Goal: Task Accomplishment & Management: Use online tool/utility

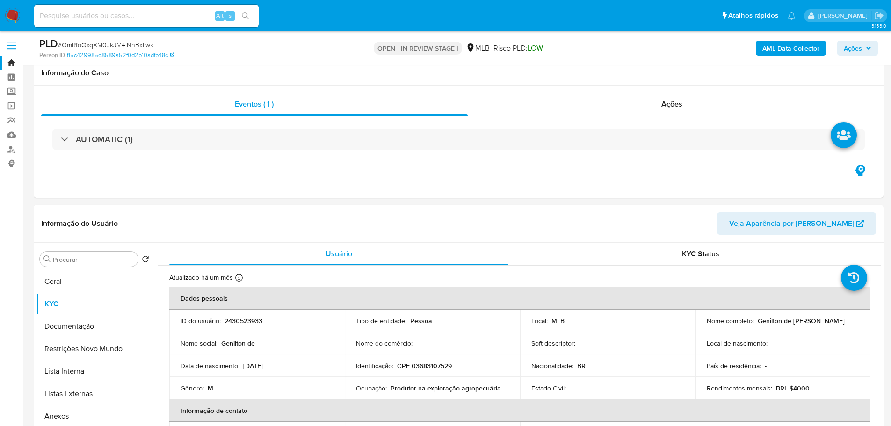
select select "10"
click at [850, 49] on span "Ações" at bounding box center [852, 48] width 18 height 15
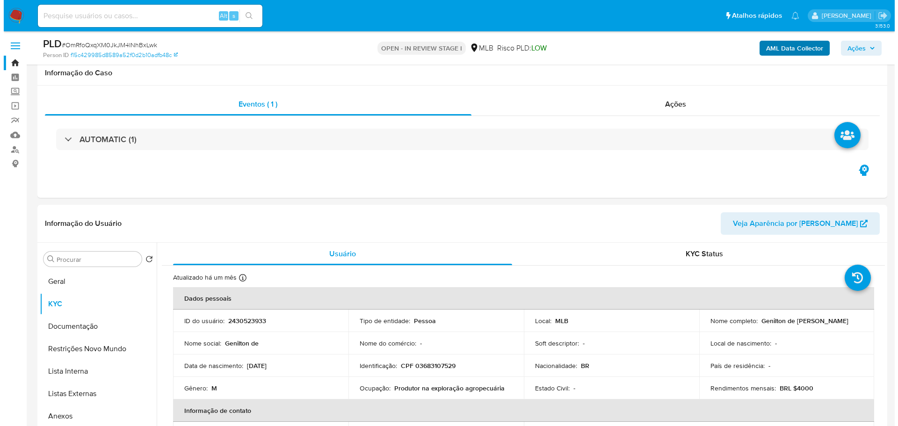
scroll to position [93, 0]
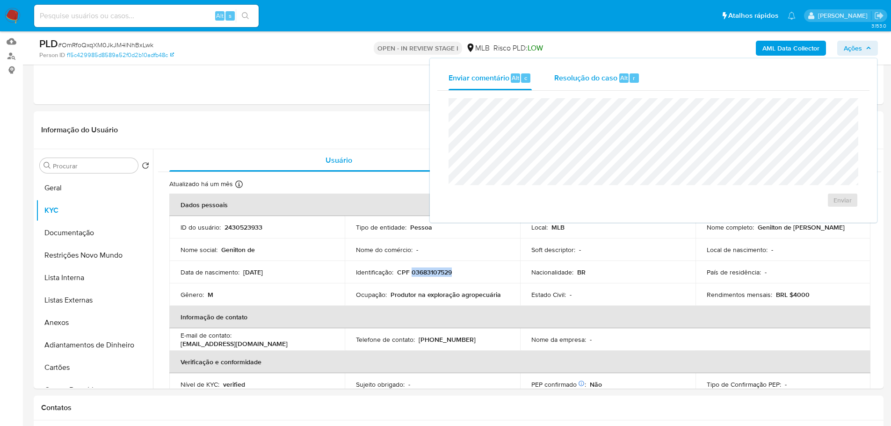
click at [607, 72] on span "Resolução do caso" at bounding box center [585, 77] width 63 height 11
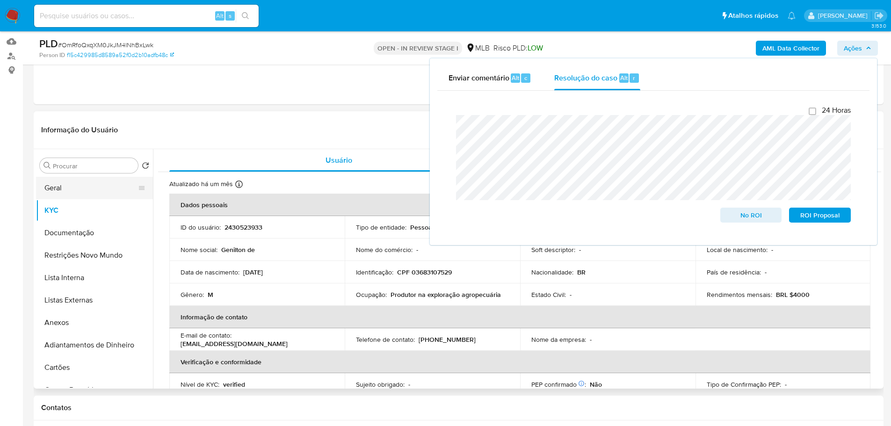
click at [79, 184] on button "Geral" at bounding box center [90, 188] width 109 height 22
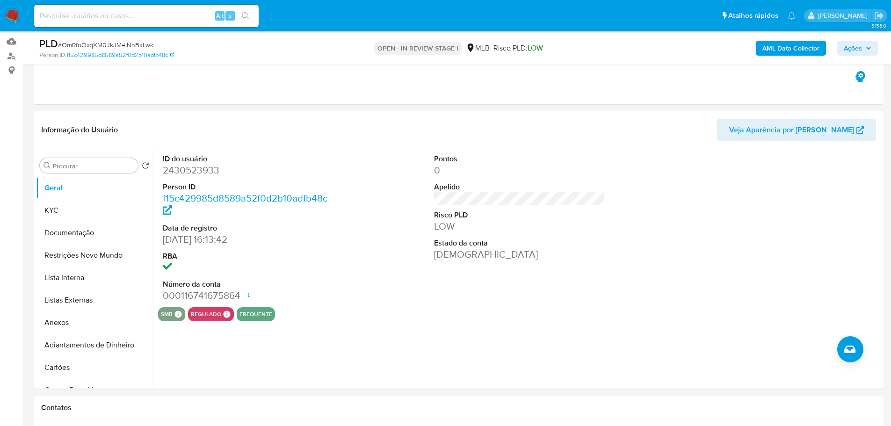
click at [863, 39] on div "AML Data Collector Ações" at bounding box center [739, 48] width 277 height 22
click at [863, 42] on span "Ações" at bounding box center [857, 48] width 28 height 13
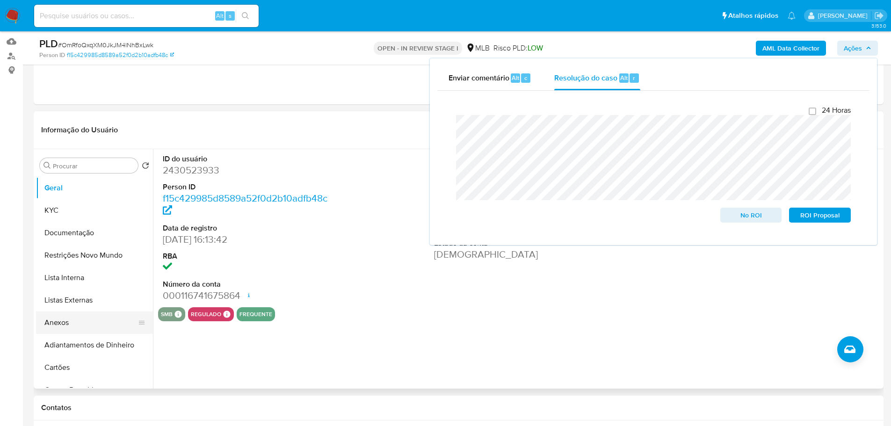
click at [90, 322] on button "Anexos" at bounding box center [90, 322] width 109 height 22
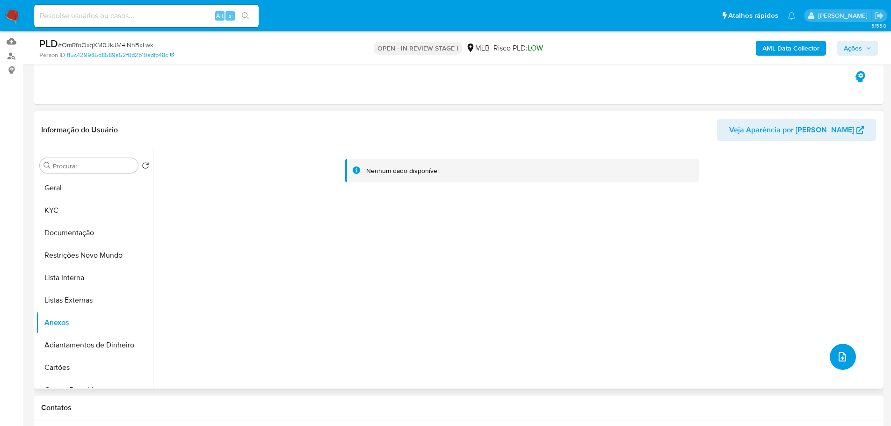
click at [836, 360] on icon "upload-file" at bounding box center [841, 356] width 11 height 11
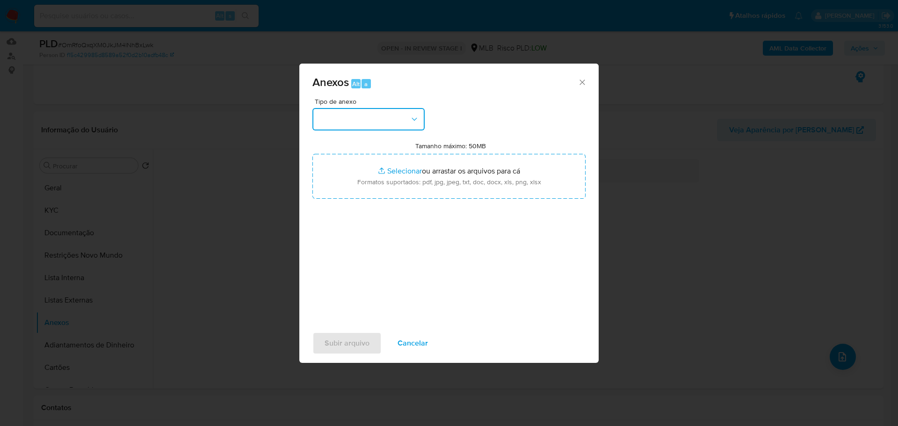
click at [325, 122] on button "button" at bounding box center [368, 119] width 112 height 22
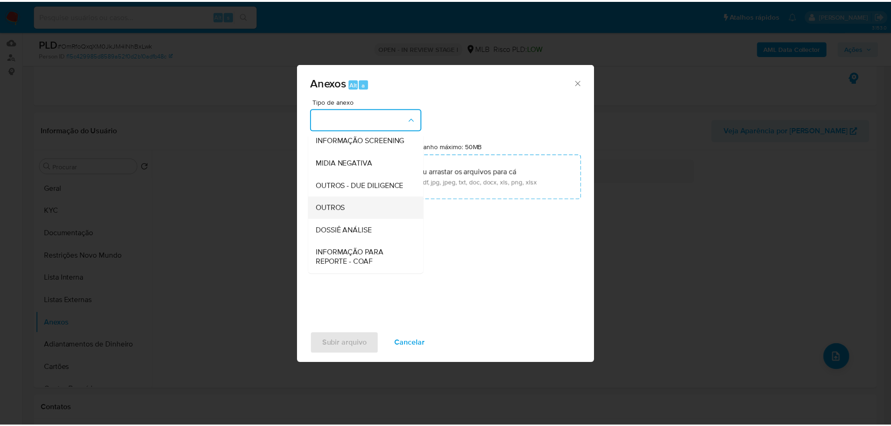
scroll to position [144, 0]
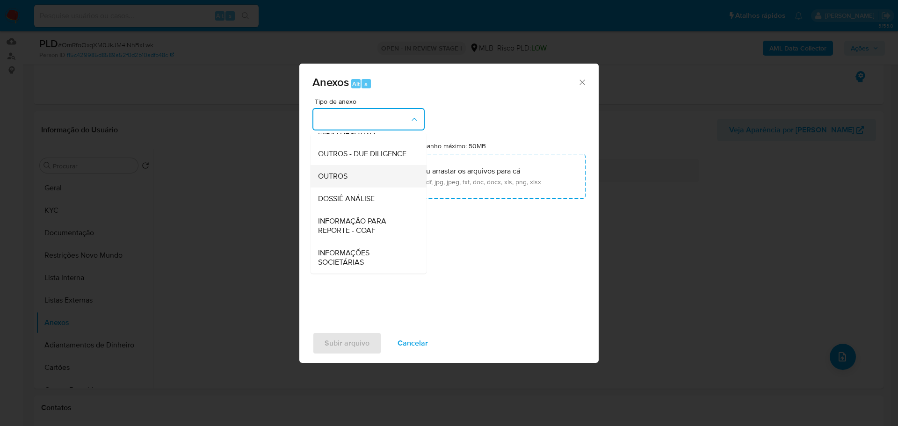
click at [344, 170] on div "OUTROS" at bounding box center [365, 176] width 95 height 22
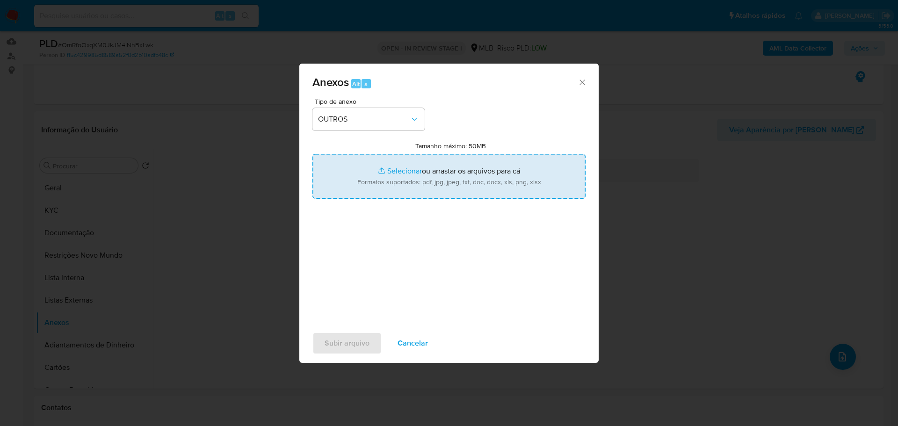
type input "C:\fakepath\SAR - XXX - CPF 03683107529 - GENILTON DE JESUS LOPES.pdf"
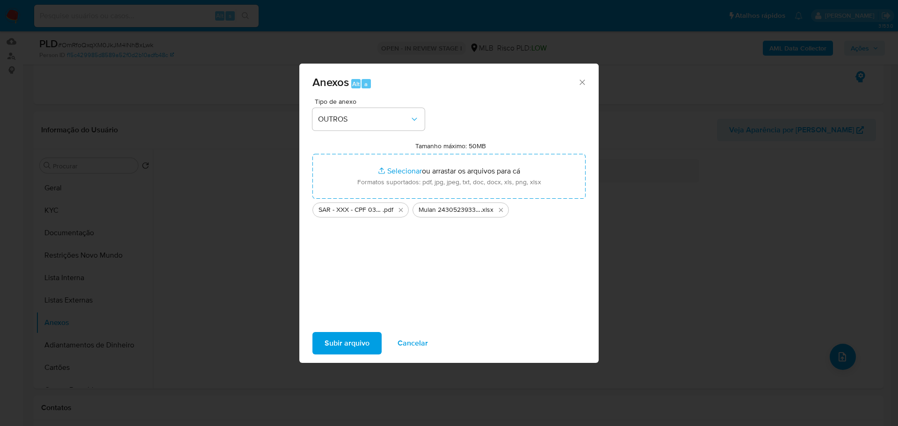
click at [356, 340] on span "Subir arquivo" at bounding box center [346, 343] width 45 height 21
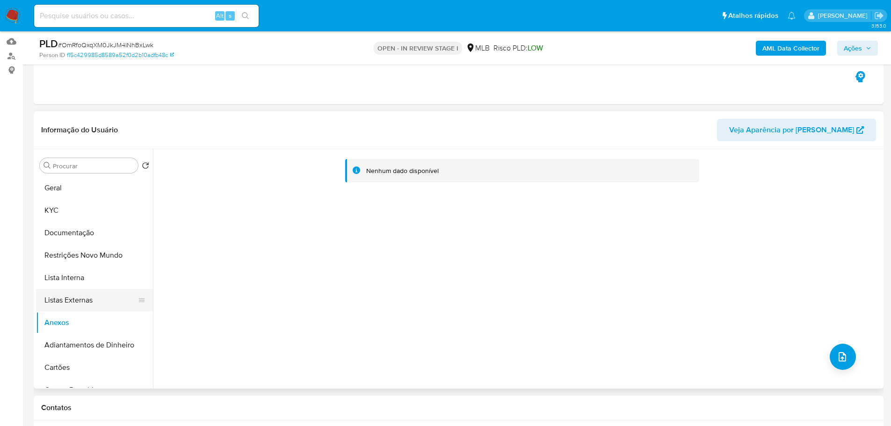
click at [99, 300] on button "Listas Externas" at bounding box center [90, 300] width 109 height 22
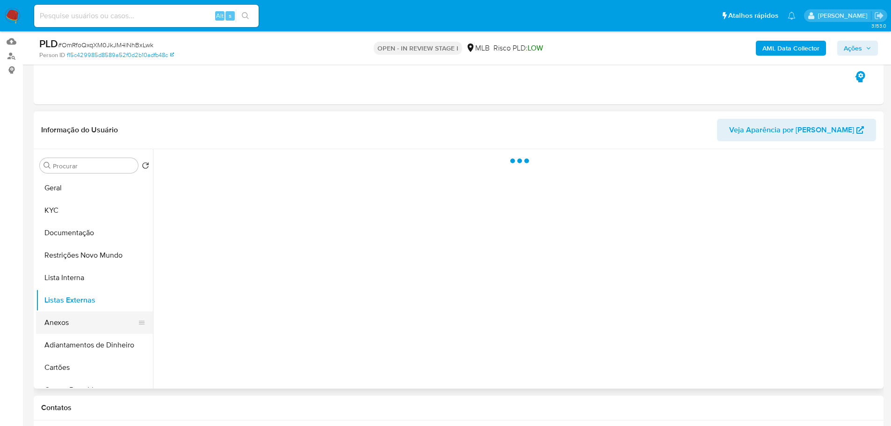
click at [80, 318] on button "Anexos" at bounding box center [90, 322] width 109 height 22
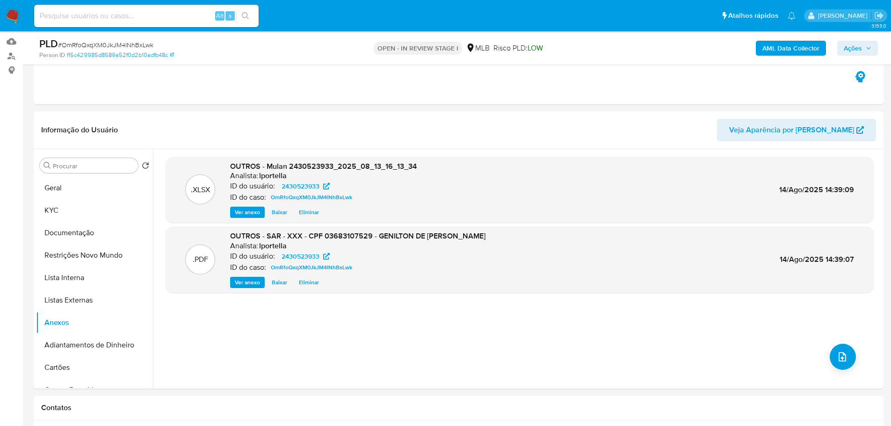
click at [861, 46] on span "Ações" at bounding box center [852, 48] width 18 height 15
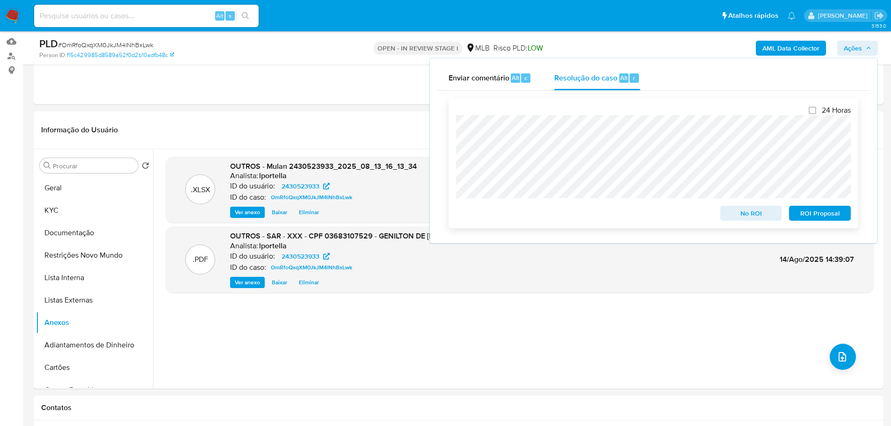
click at [816, 210] on span "ROI Proposal" at bounding box center [819, 213] width 49 height 13
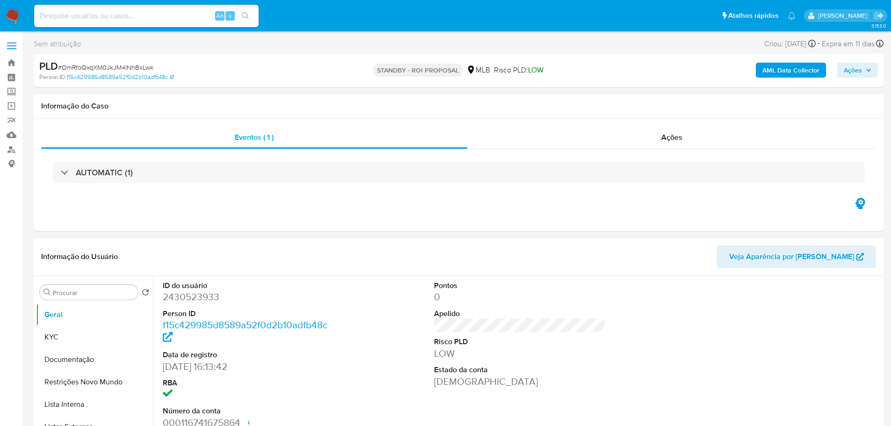
select select "10"
click at [121, 67] on span "# OmRfoQxqXM0JkJM4lNhBxLwk" at bounding box center [105, 67] width 95 height 9
copy span "OmRfoQxqXM0JkJM4lNhBxLwk"
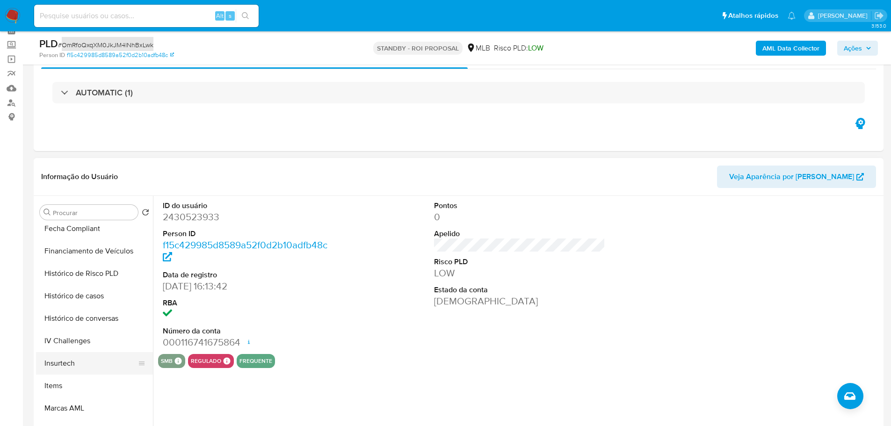
scroll to position [417, 0]
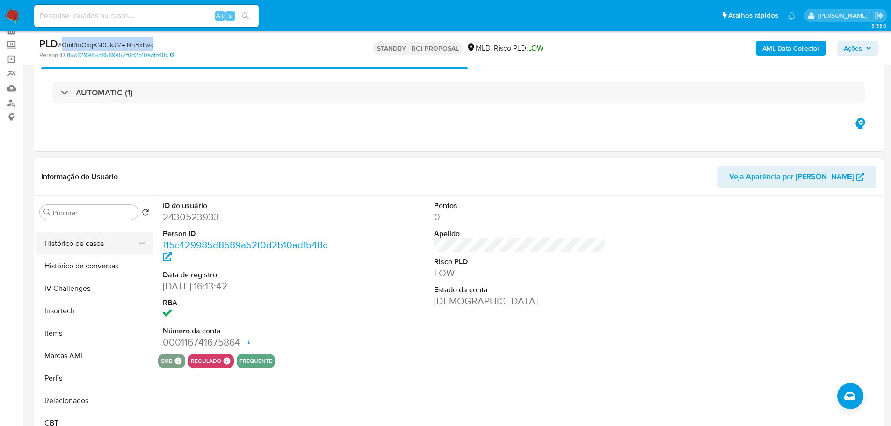
click at [75, 247] on button "Histórico de casos" at bounding box center [90, 243] width 109 height 22
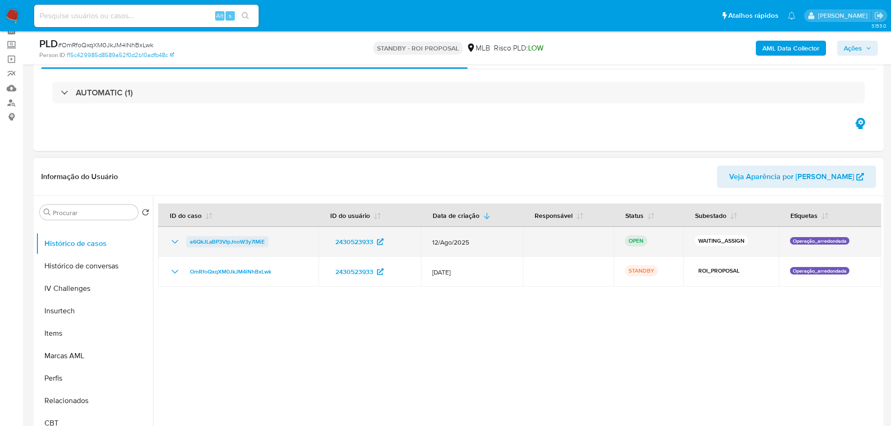
drag, startPoint x: 285, startPoint y: 244, endPoint x: 187, endPoint y: 247, distance: 97.3
click at [187, 247] on div "e6QkJLaBP3VIpJnoW3y7lMiE" at bounding box center [238, 241] width 138 height 11
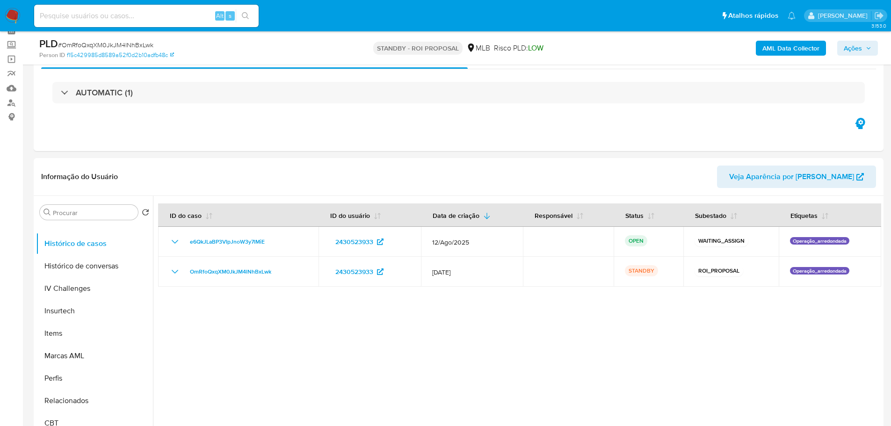
click at [14, 11] on img at bounding box center [13, 16] width 16 height 16
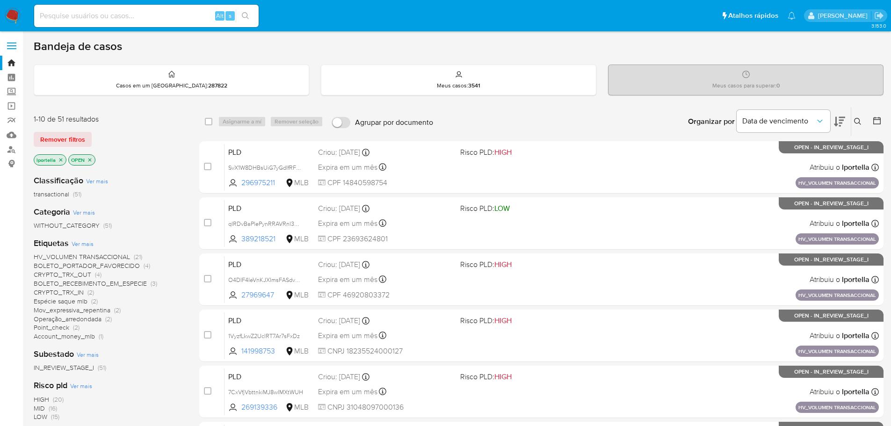
click at [858, 123] on icon at bounding box center [857, 121] width 7 height 7
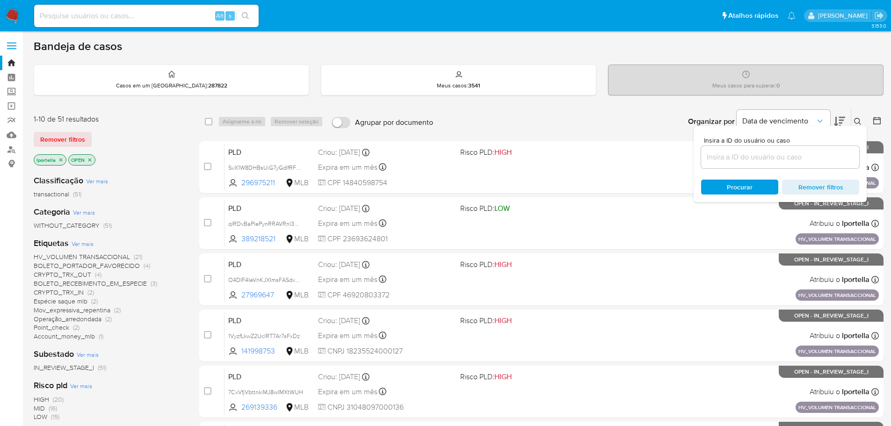
click at [728, 155] on input at bounding box center [780, 157] width 158 height 12
type input "e6QkJLaBP3VIpJnoW3y7lMiE"
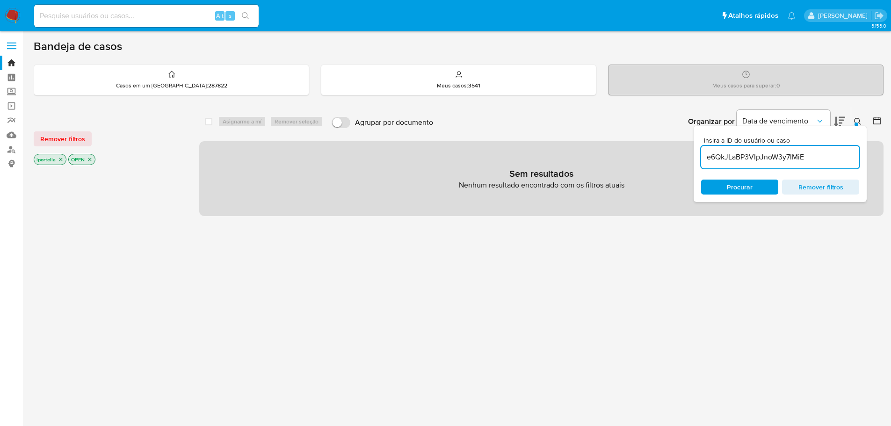
click at [60, 158] on icon "close-filter" at bounding box center [61, 160] width 6 height 6
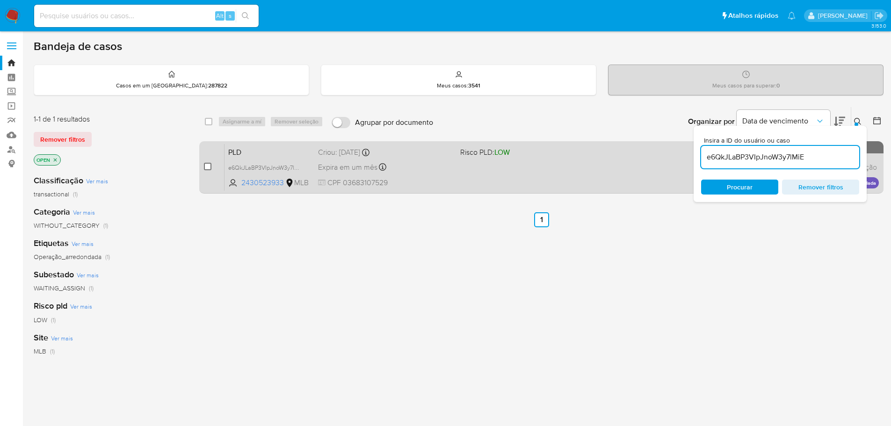
click at [209, 167] on input "checkbox" at bounding box center [207, 166] width 7 height 7
checkbox input "true"
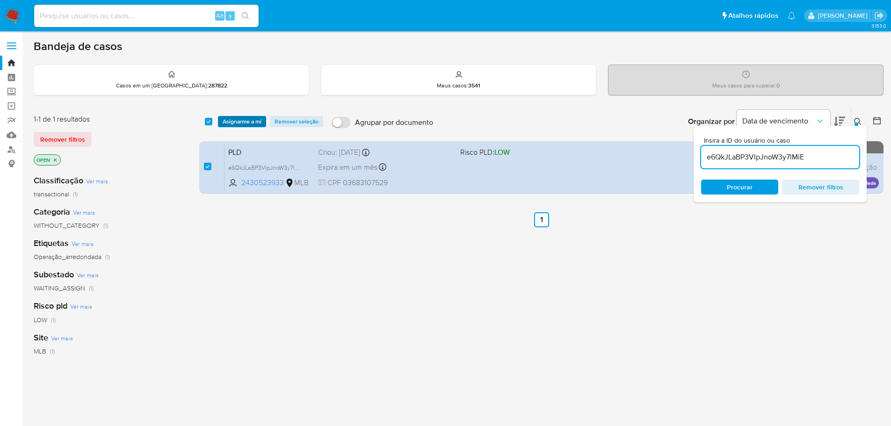
click at [244, 123] on span "Asignarme a mí" at bounding box center [242, 121] width 39 height 9
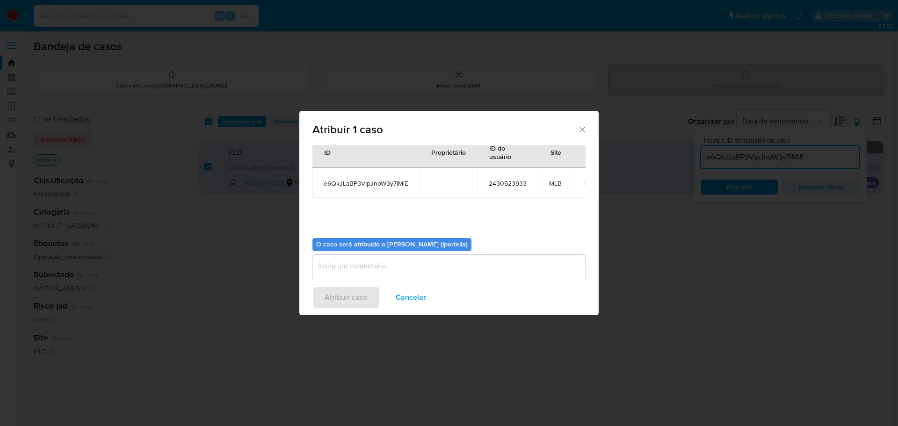
scroll to position [49, 0]
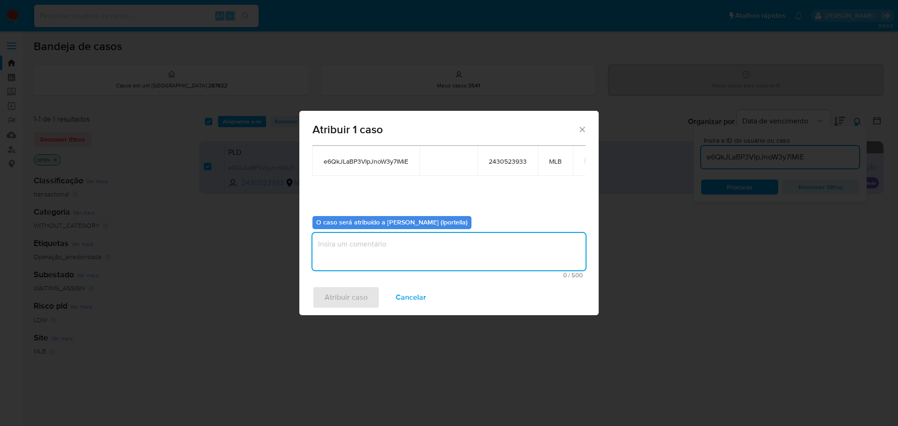
click at [376, 253] on textarea "assign-modal" at bounding box center [448, 251] width 273 height 37
type textarea "Análise"
click at [352, 303] on span "Atribuir caso" at bounding box center [345, 297] width 43 height 21
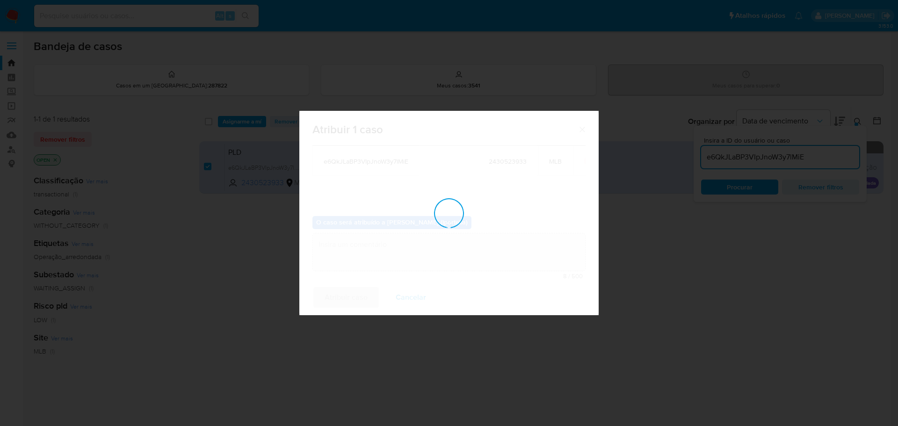
checkbox input "false"
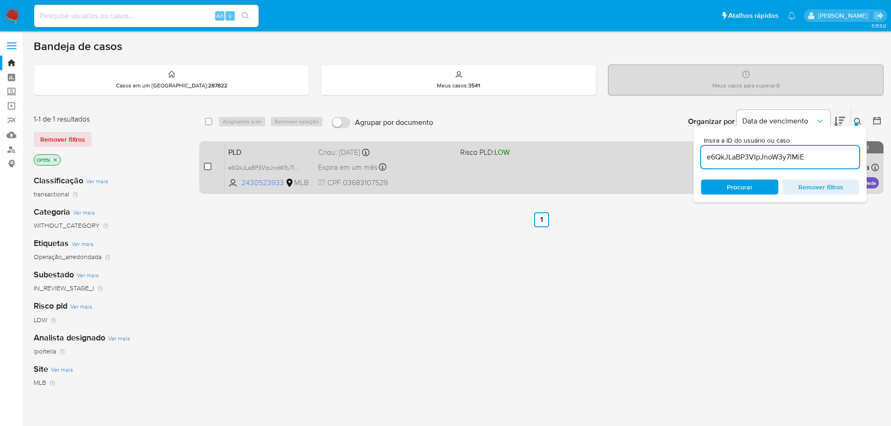
click at [209, 164] on input "checkbox" at bounding box center [207, 166] width 7 height 7
checkbox input "true"
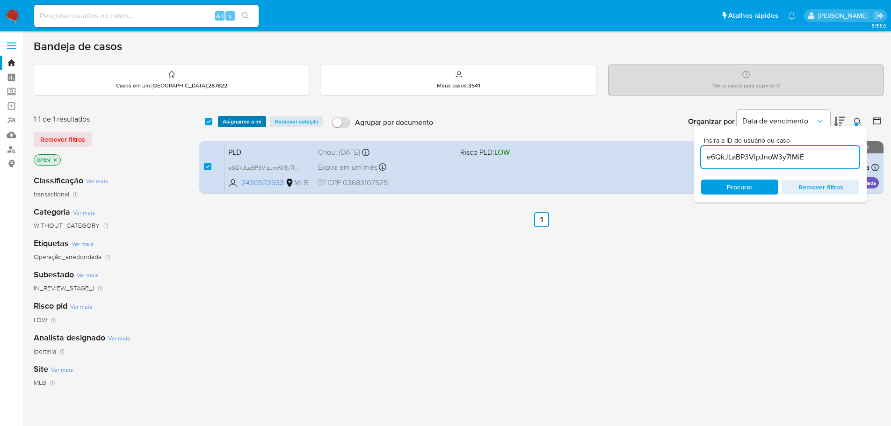
click at [243, 121] on span "Asignarme a mí" at bounding box center [242, 121] width 39 height 9
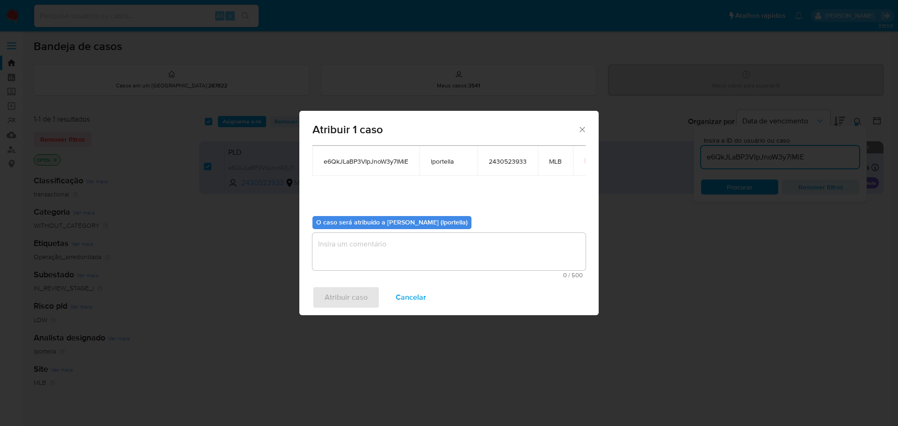
click at [502, 371] on div "Atribuir 1 caso Casos para atribuir: ID Proprietário ID do usuário Site e6QkJLa…" at bounding box center [449, 213] width 898 height 426
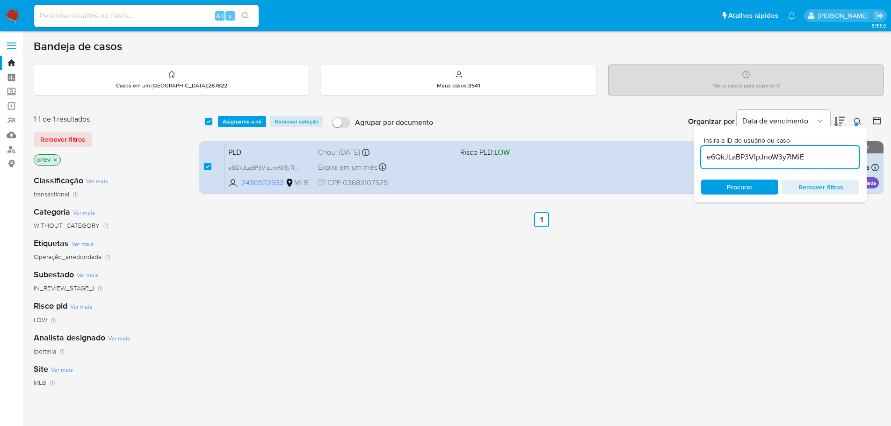
click at [746, 293] on div "select-all-cases-checkbox Asignarme a mí Remover seleção Agrupar por documento …" at bounding box center [541, 319] width 684 height 424
click at [98, 9] on div "Alt s" at bounding box center [146, 16] width 224 height 22
click at [95, 15] on input at bounding box center [146, 16] width 224 height 12
paste input "e6QkJLaBP3VIpJnoW3y7lMiE"
type input "e6QkJLaBP3VIpJnoW3y7lMiE"
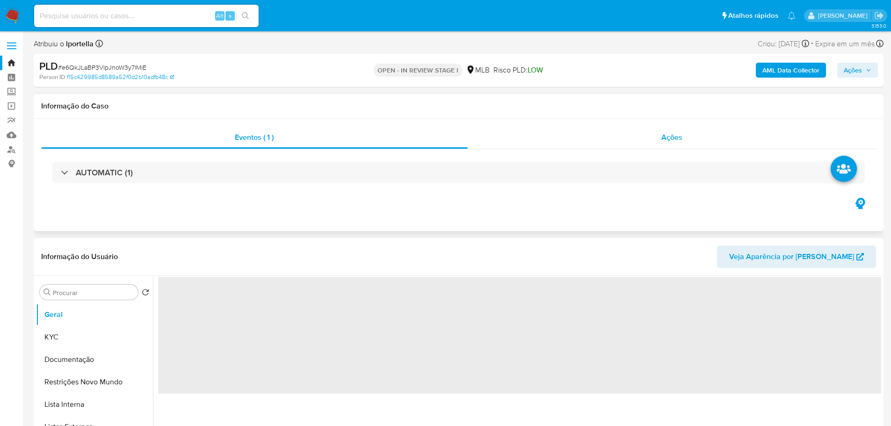
click at [673, 144] on div "Ações" at bounding box center [671, 137] width 409 height 22
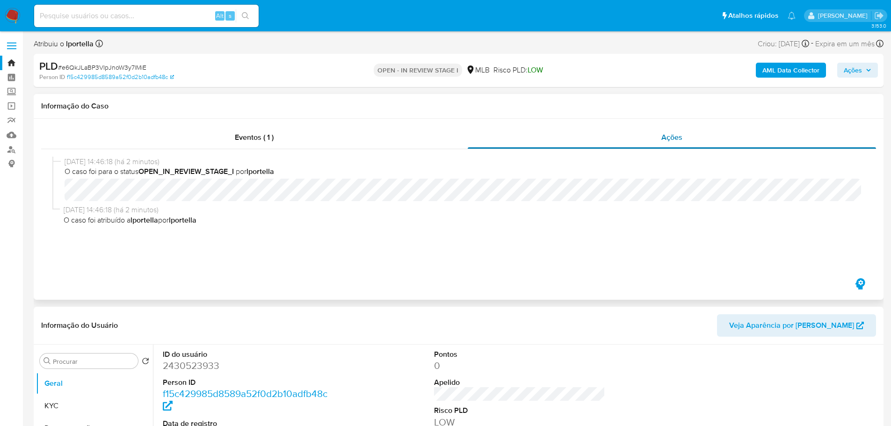
select select "10"
click at [863, 72] on span "Ações" at bounding box center [857, 70] width 28 height 13
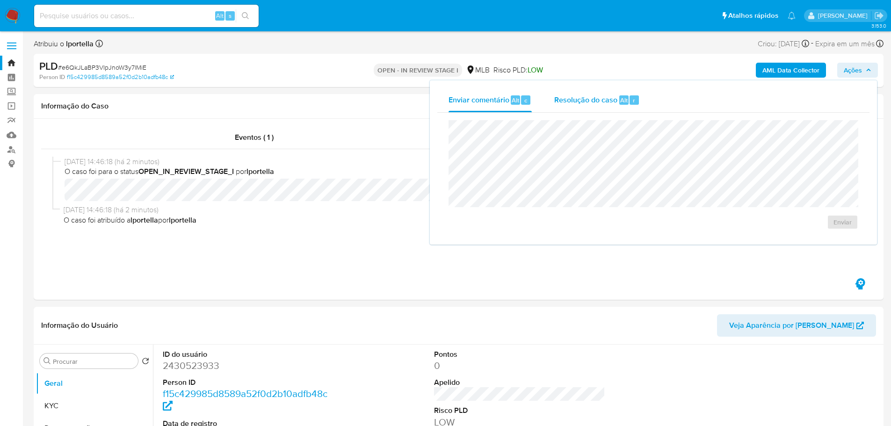
drag, startPoint x: 608, startPoint y: 106, endPoint x: 603, endPoint y: 104, distance: 5.8
click at [604, 105] on div "Resolução do caso Alt r" at bounding box center [597, 100] width 86 height 24
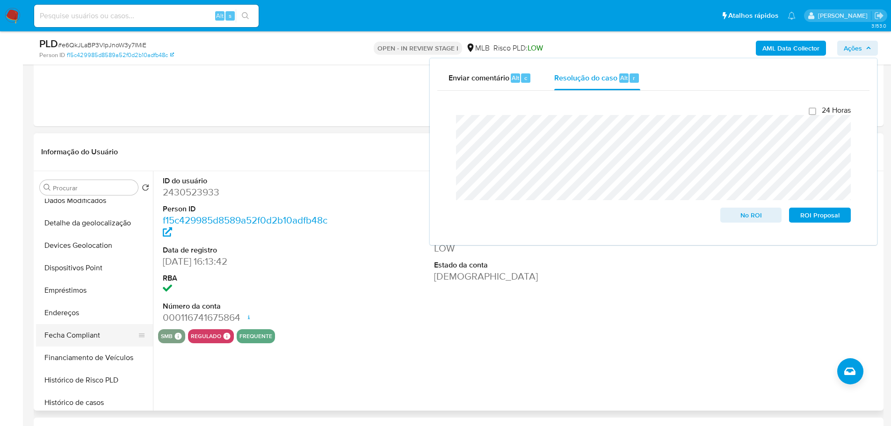
scroll to position [280, 0]
click at [81, 353] on button "Histórico de casos" at bounding box center [90, 356] width 109 height 22
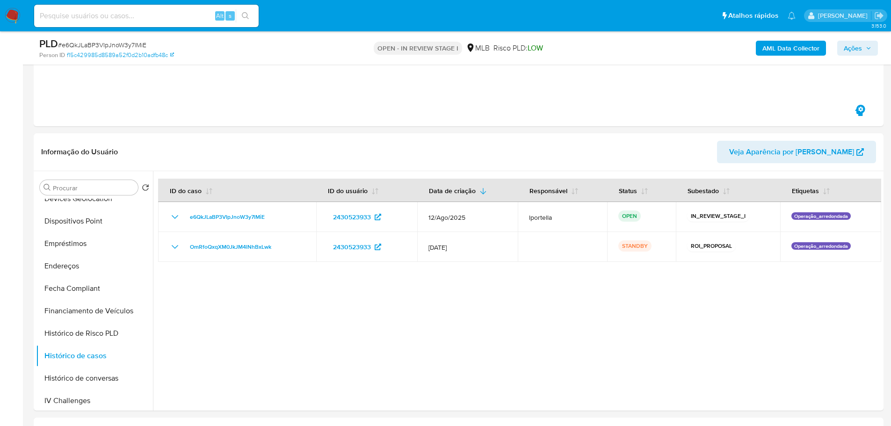
click at [848, 47] on span "Ações" at bounding box center [852, 48] width 18 height 15
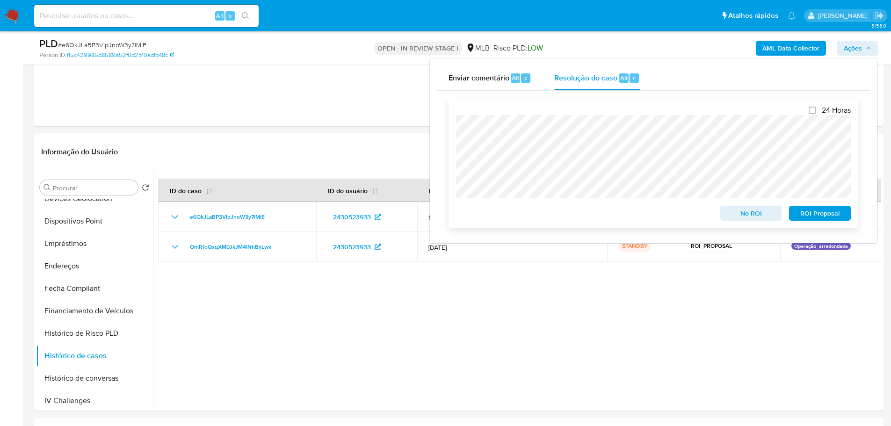
click at [758, 212] on span "No ROI" at bounding box center [750, 213] width 49 height 13
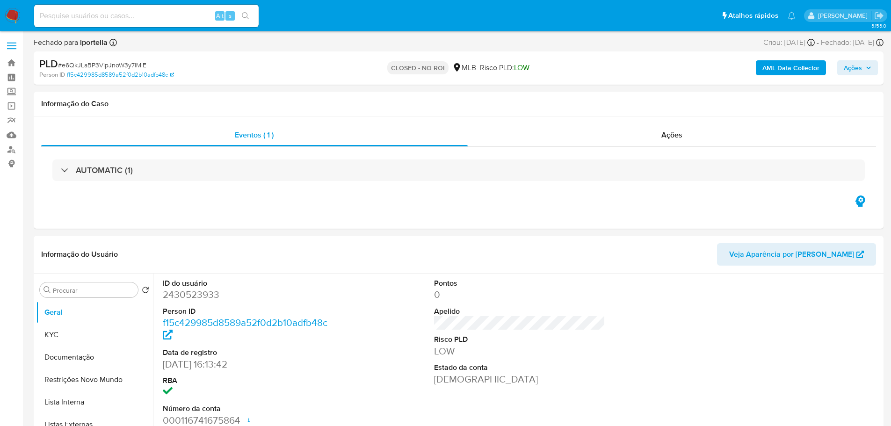
click at [14, 19] on img at bounding box center [13, 16] width 16 height 16
select select "10"
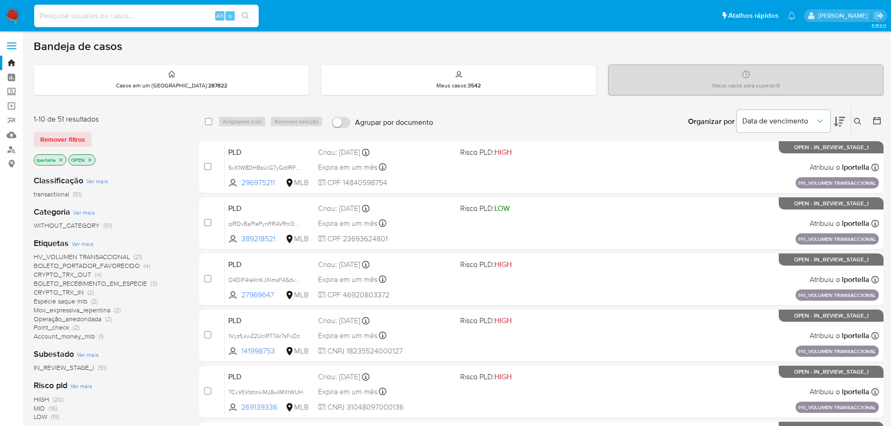
click at [109, 17] on input at bounding box center [146, 16] width 224 height 12
paste input "Sx000rKAfVfEL8Yz9WluYFvB"
type input "Sx000rKAfVfEL8Yz9WluYFvB"
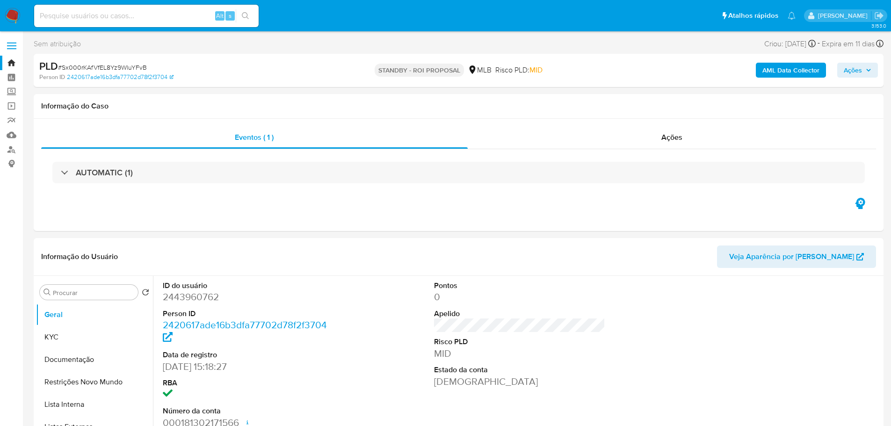
select select "10"
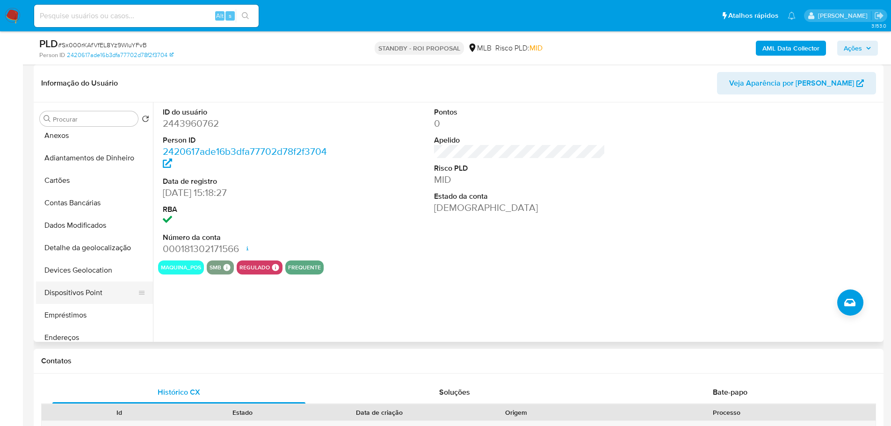
scroll to position [187, 0]
click at [82, 292] on button "Endereços" at bounding box center [90, 291] width 109 height 22
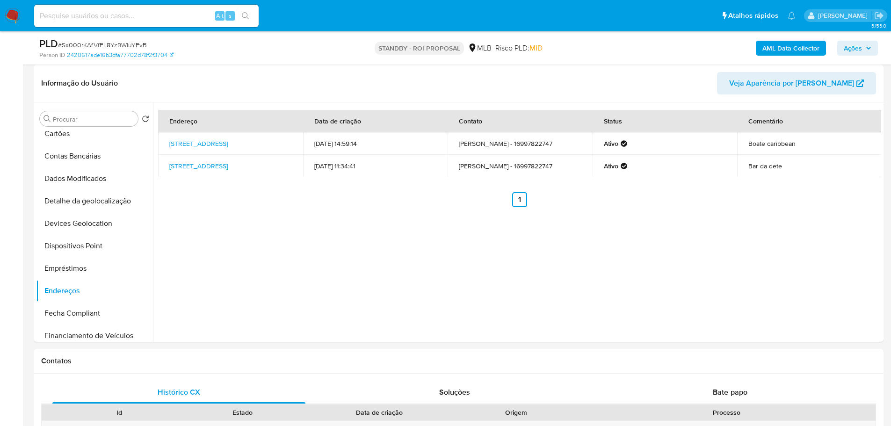
click at [18, 12] on img at bounding box center [13, 16] width 16 height 16
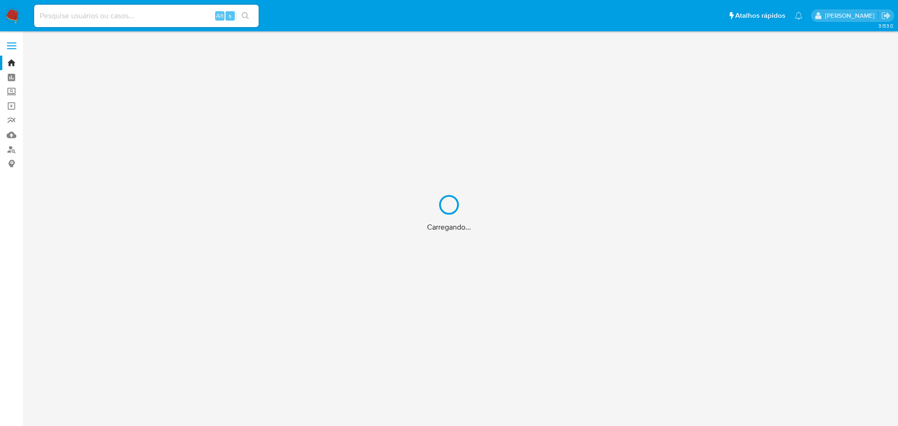
click at [104, 15] on div "Carregando..." at bounding box center [449, 213] width 898 height 426
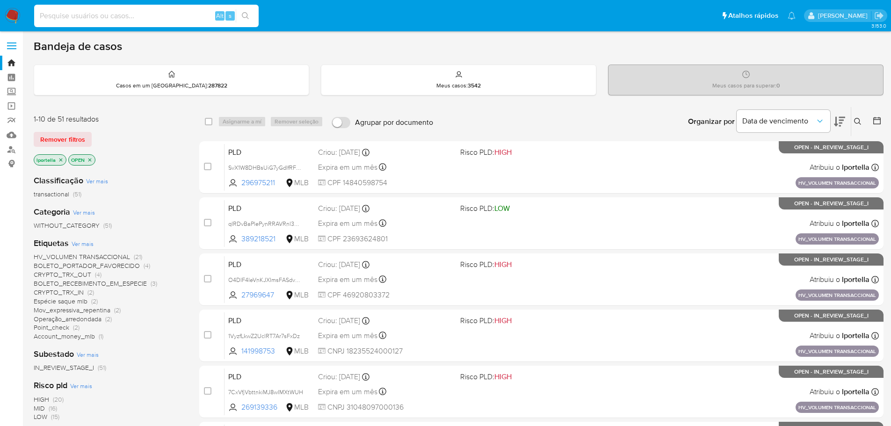
click at [93, 15] on input at bounding box center [146, 16] width 224 height 12
paste input "C20YWJ8Tq5byvptCyQ8zwNwQ"
type input "C20YWJ8Tq5byvptCyQ8zwNwQ"
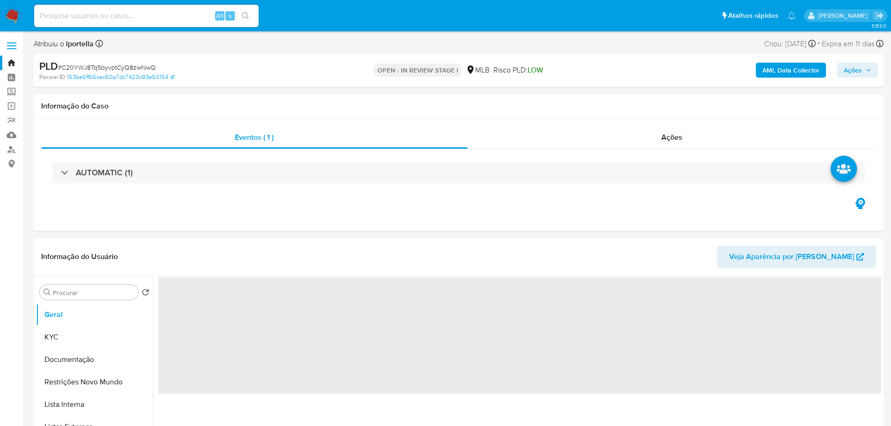
select select "10"
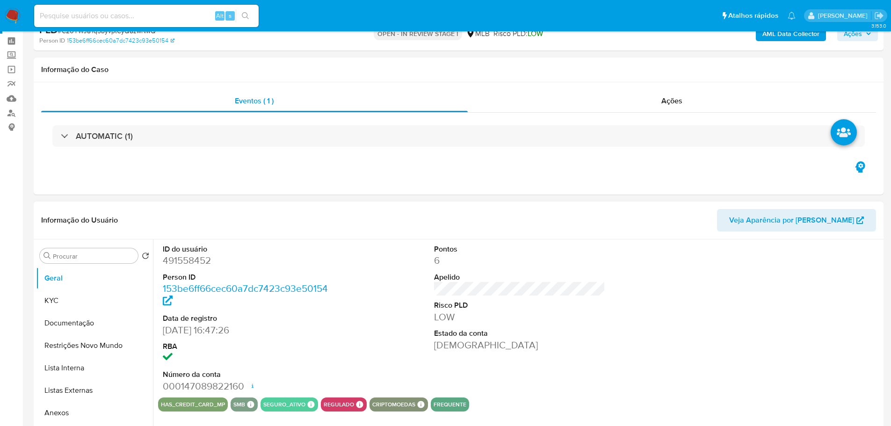
scroll to position [93, 0]
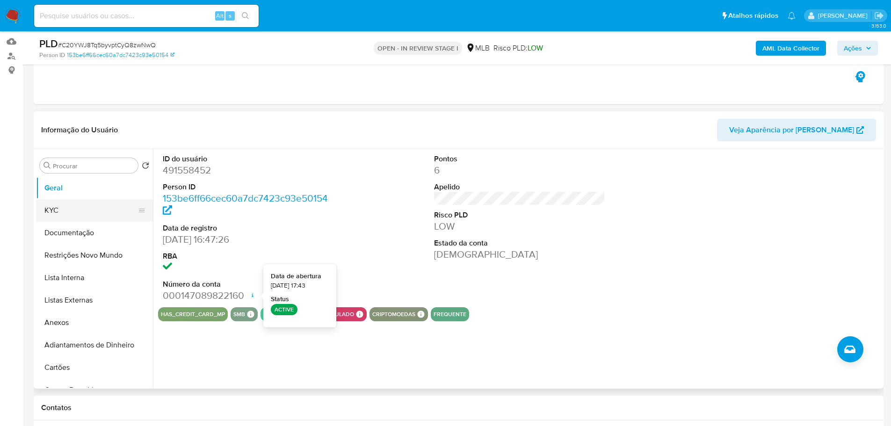
click at [74, 214] on button "KYC" at bounding box center [90, 210] width 109 height 22
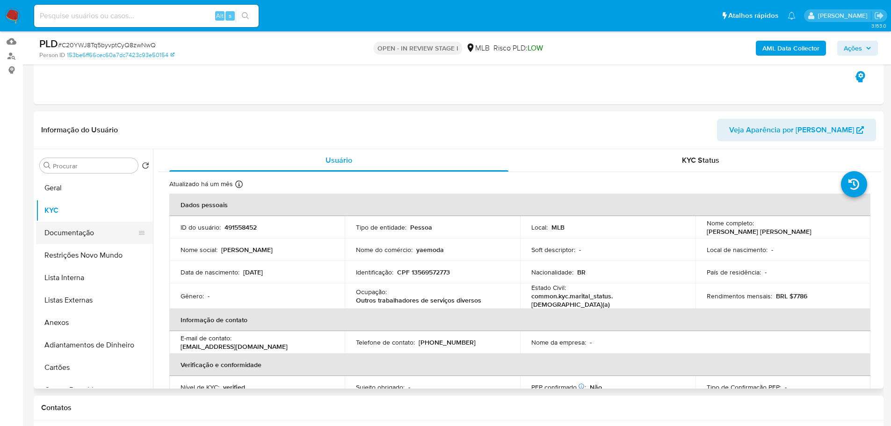
click at [96, 226] on button "Documentação" at bounding box center [90, 233] width 109 height 22
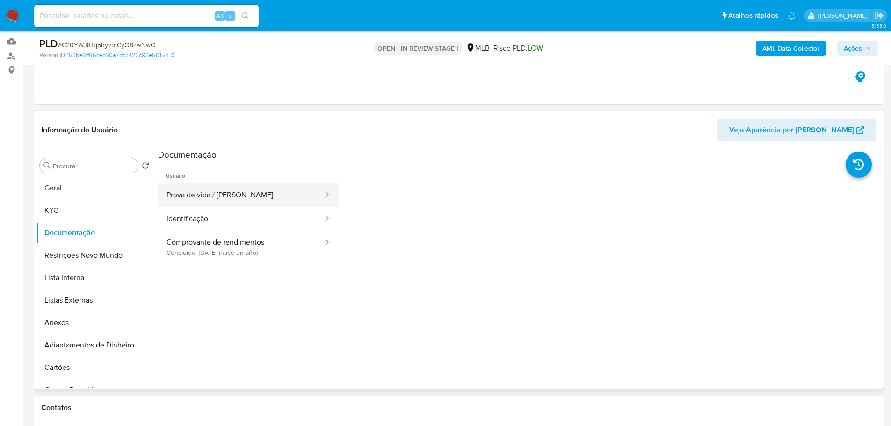
click at [250, 203] on button "Prova de vida / Selfie" at bounding box center [241, 195] width 166 height 24
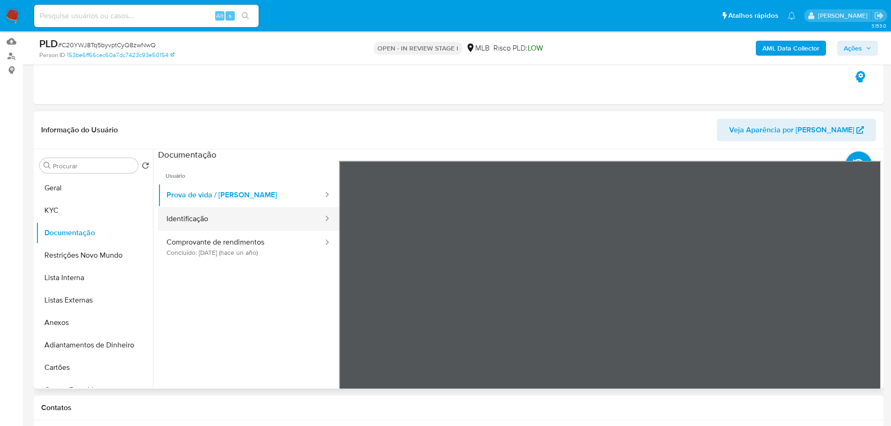
click at [212, 227] on button "Identificação" at bounding box center [241, 219] width 166 height 24
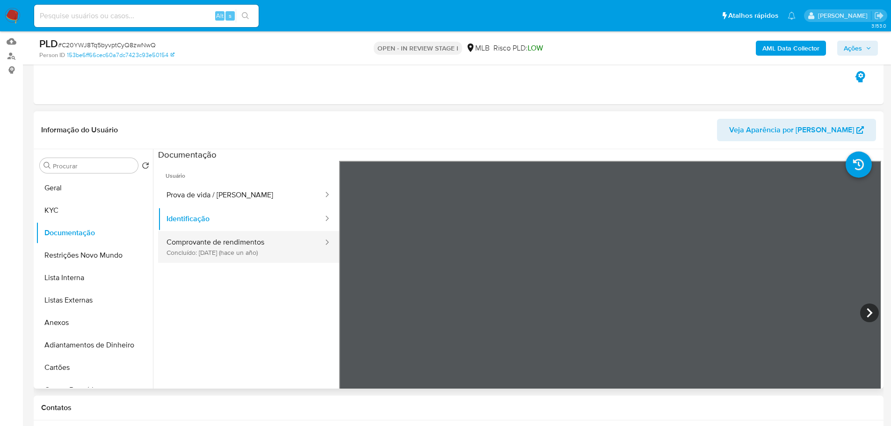
click at [216, 253] on button "Comprovante de rendimentos Concluído: 20/06/2024 (hace un año)" at bounding box center [241, 247] width 166 height 32
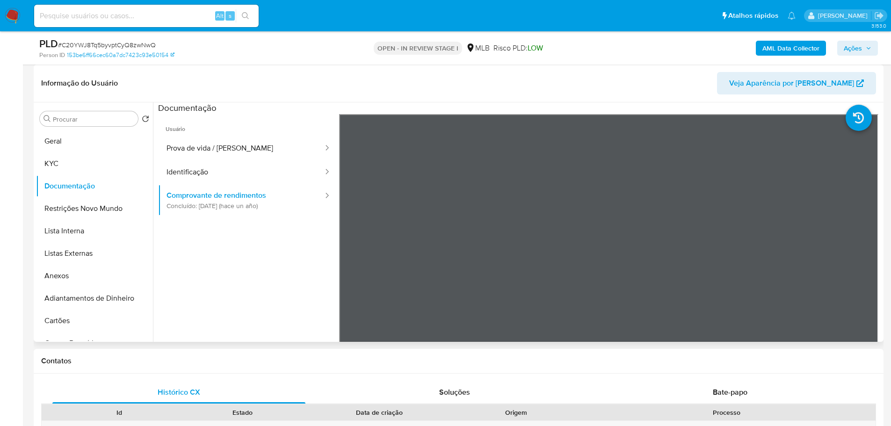
scroll to position [81, 0]
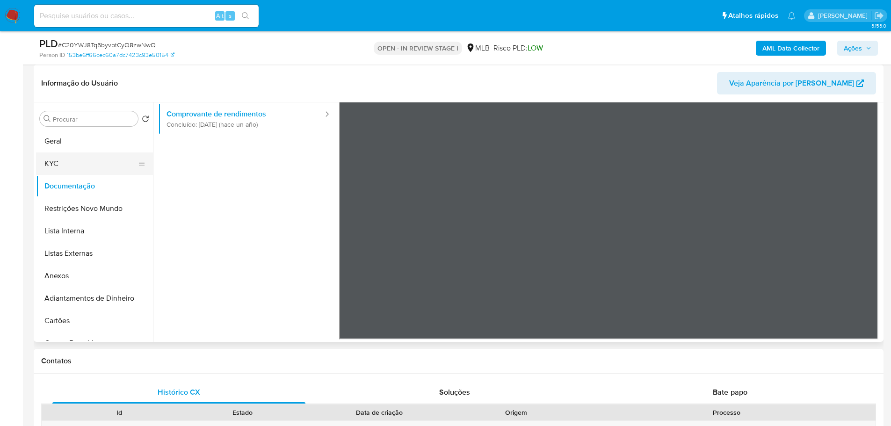
click at [92, 159] on button "KYC" at bounding box center [90, 163] width 109 height 22
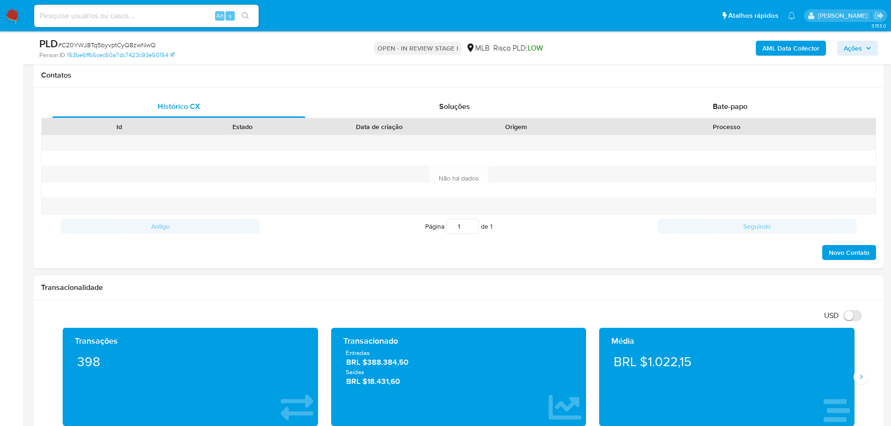
scroll to position [467, 0]
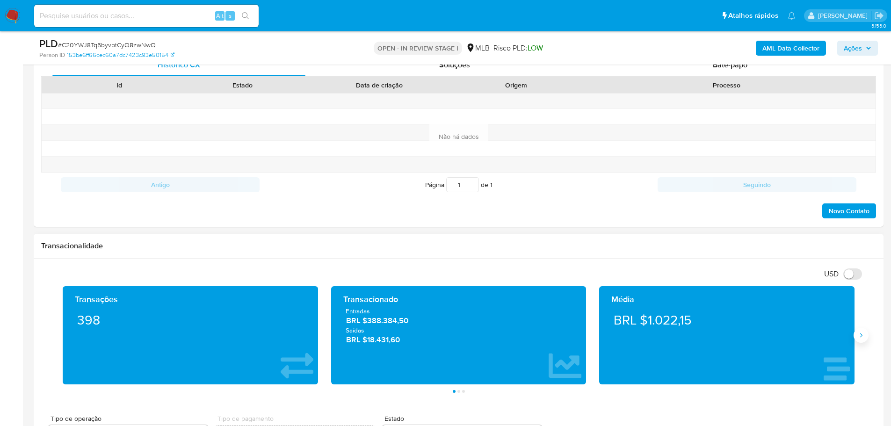
click at [860, 335] on icon "Siguiente" at bounding box center [860, 334] width 7 height 7
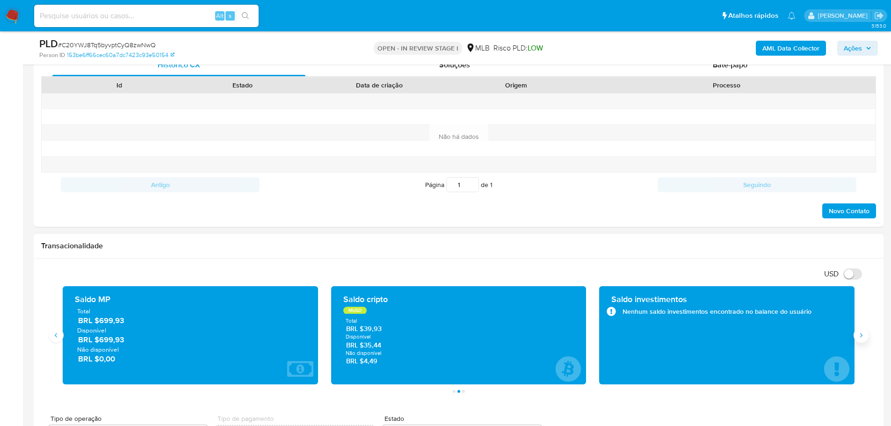
click at [860, 335] on icon "Siguiente" at bounding box center [860, 334] width 7 height 7
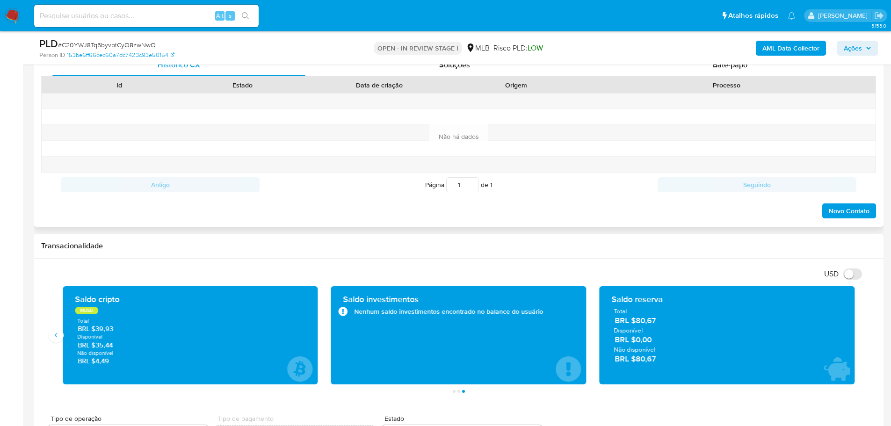
scroll to position [93, 0]
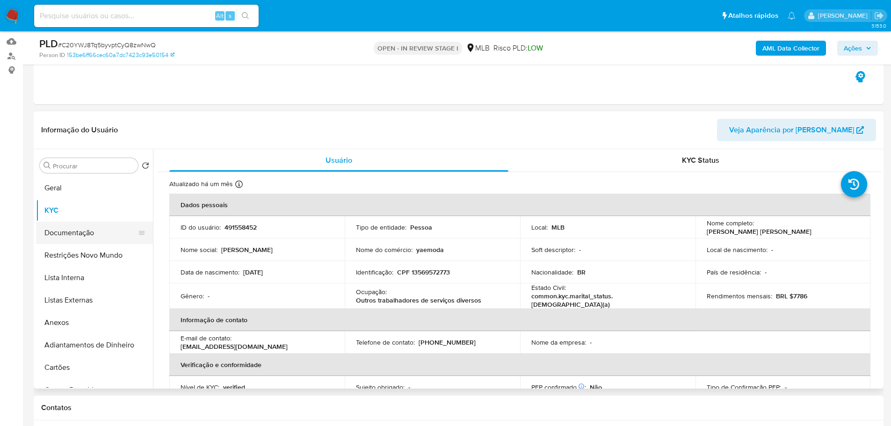
click at [74, 226] on button "Documentação" at bounding box center [90, 233] width 109 height 22
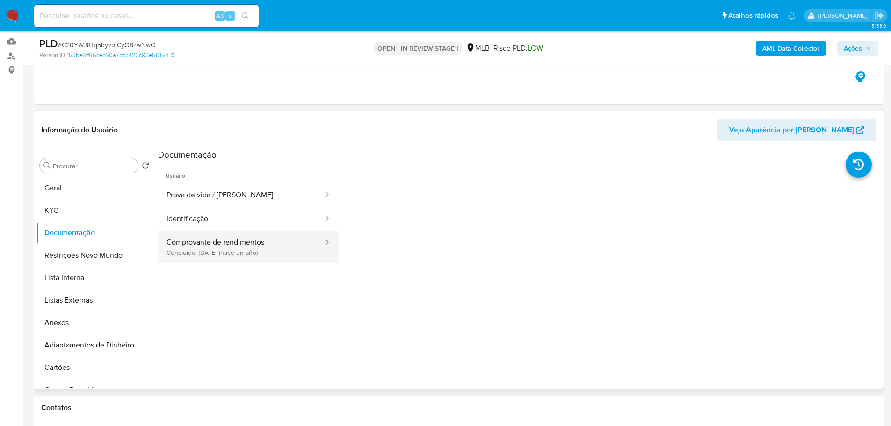
click at [233, 248] on button "Comprovante de rendimentos Concluído: 20/06/2024 (hace un año)" at bounding box center [241, 247] width 166 height 32
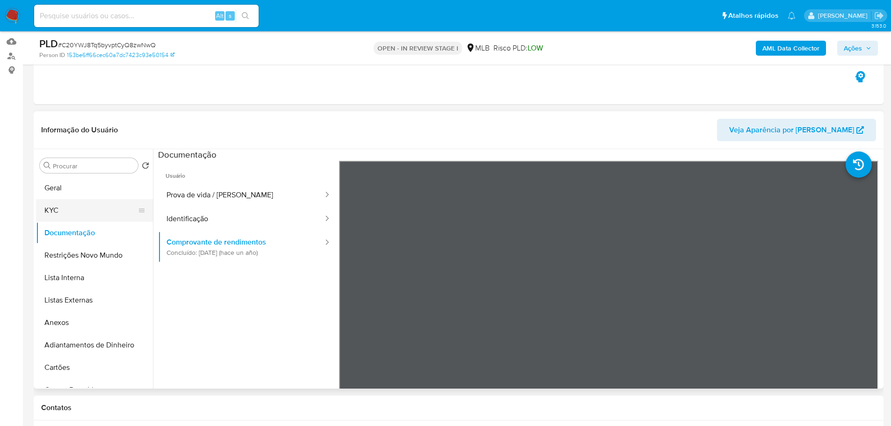
click at [85, 204] on button "KYC" at bounding box center [90, 210] width 109 height 22
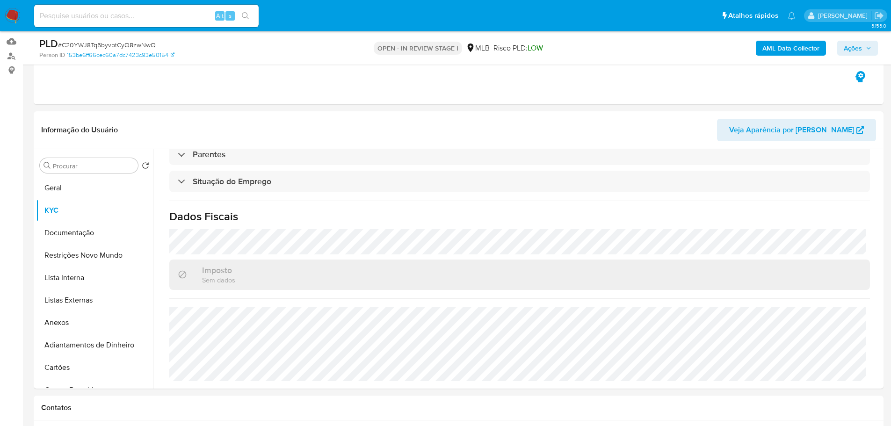
scroll to position [389, 0]
click at [74, 178] on button "Geral" at bounding box center [90, 188] width 109 height 22
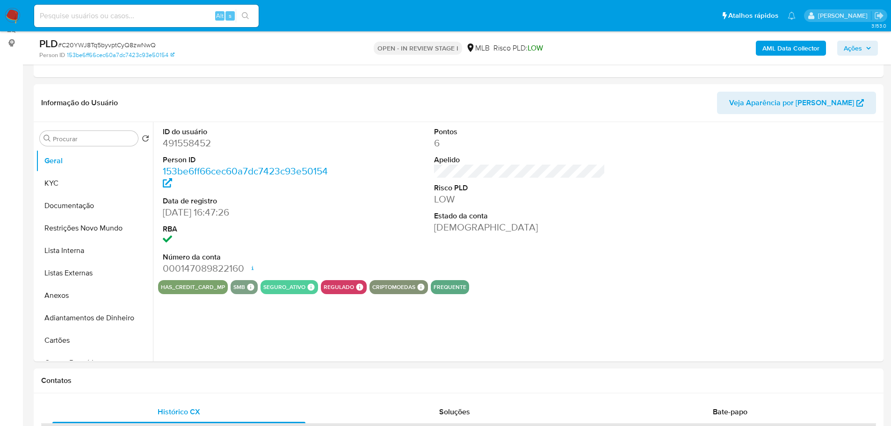
scroll to position [118, 0]
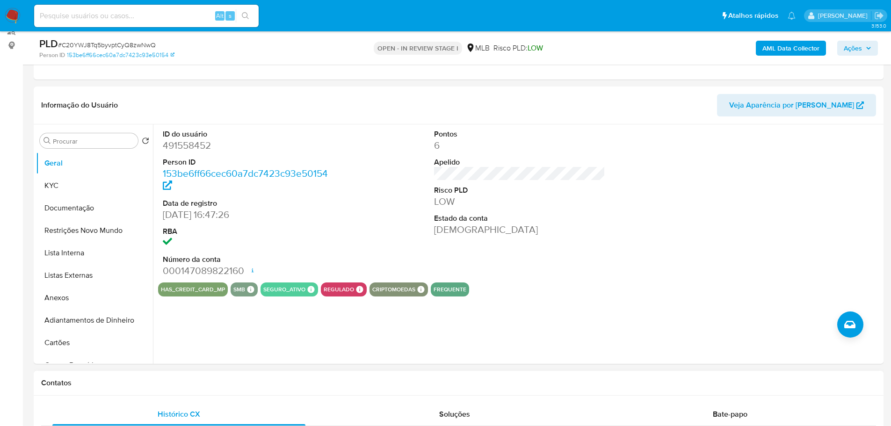
click at [139, 375] on div "Contatos" at bounding box center [458, 383] width 849 height 25
click at [80, 184] on button "KYC" at bounding box center [90, 185] width 109 height 22
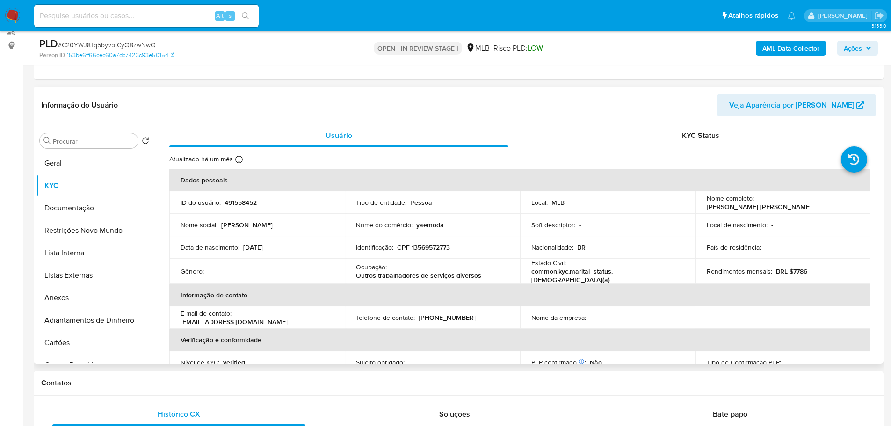
drag, startPoint x: 357, startPoint y: 384, endPoint x: 248, endPoint y: 335, distance: 119.3
click at [356, 384] on h1 "Contatos" at bounding box center [458, 382] width 834 height 9
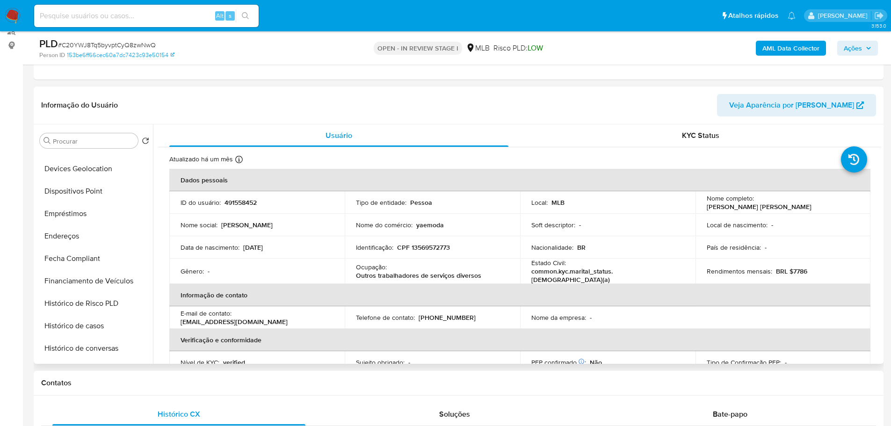
scroll to position [280, 0]
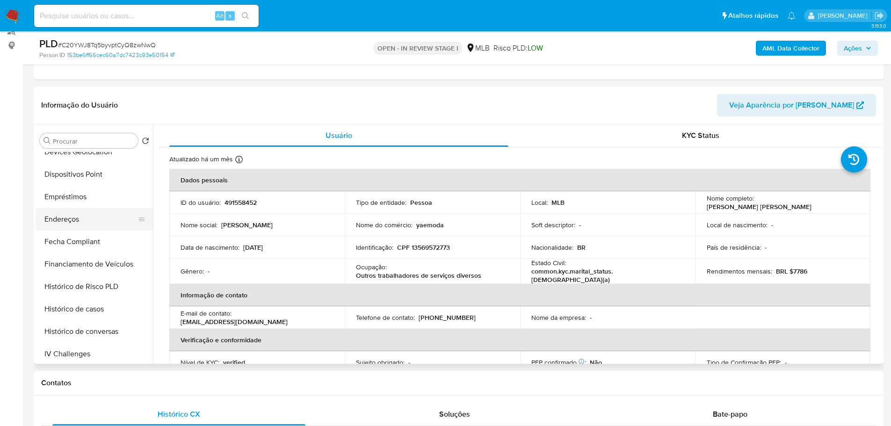
click at [80, 221] on button "Endereços" at bounding box center [90, 219] width 109 height 22
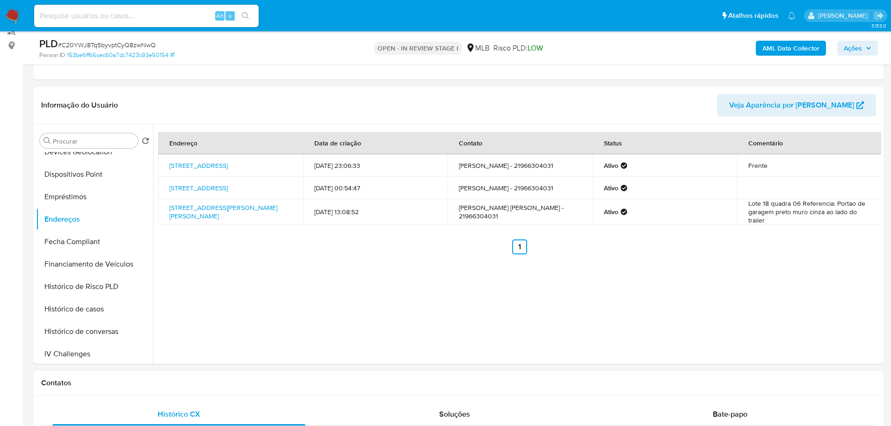
click at [155, 386] on h1 "Contatos" at bounding box center [458, 382] width 834 height 9
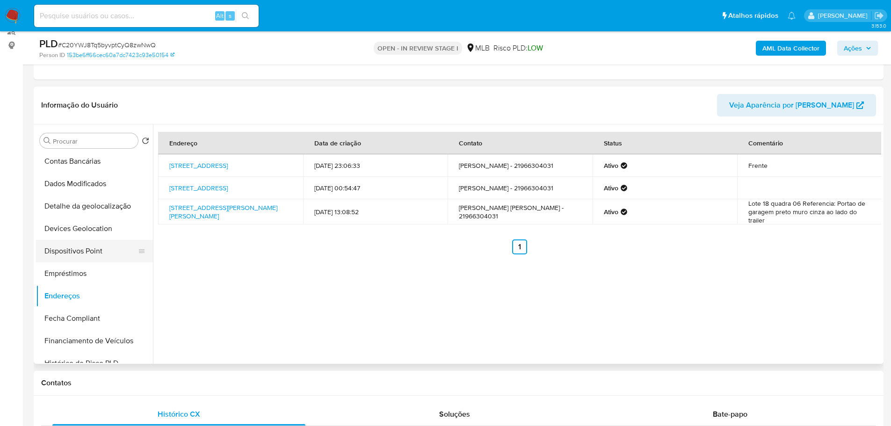
scroll to position [187, 0]
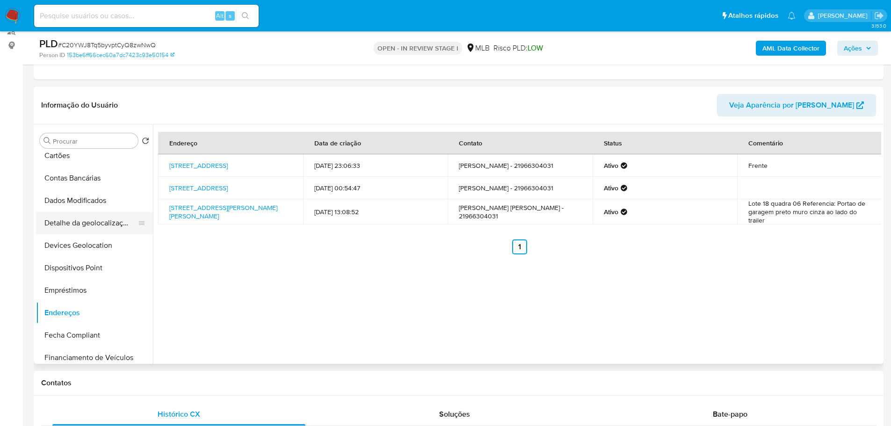
drag, startPoint x: 104, startPoint y: 228, endPoint x: 14, endPoint y: 267, distance: 98.4
click at [101, 229] on button "Detalhe da geolocalização" at bounding box center [94, 223] width 117 height 22
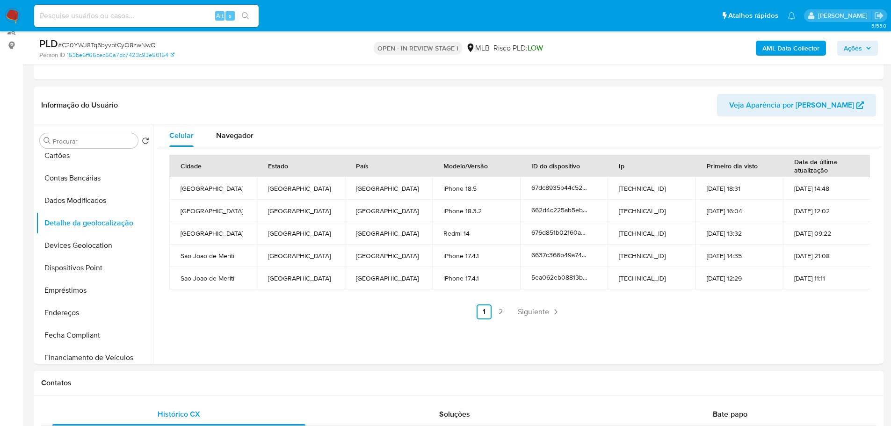
drag, startPoint x: 142, startPoint y: 386, endPoint x: 138, endPoint y: 378, distance: 9.0
click at [142, 386] on h1 "Contatos" at bounding box center [458, 382] width 834 height 9
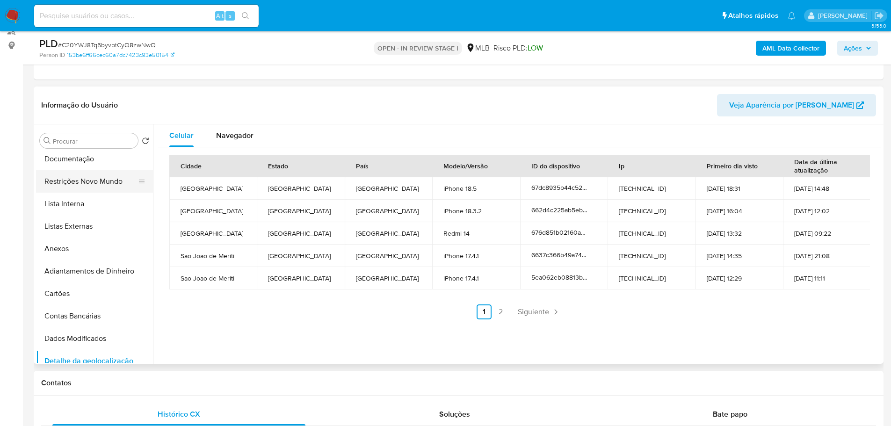
scroll to position [0, 0]
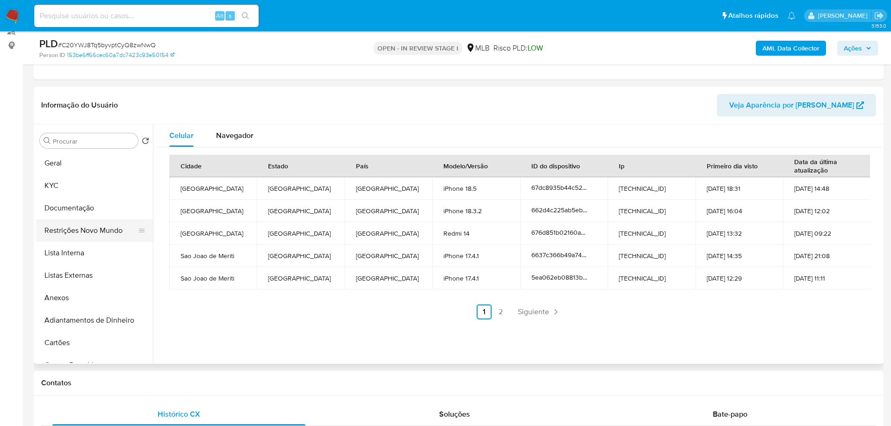
click at [91, 236] on button "Restrições Novo Mundo" at bounding box center [90, 230] width 109 height 22
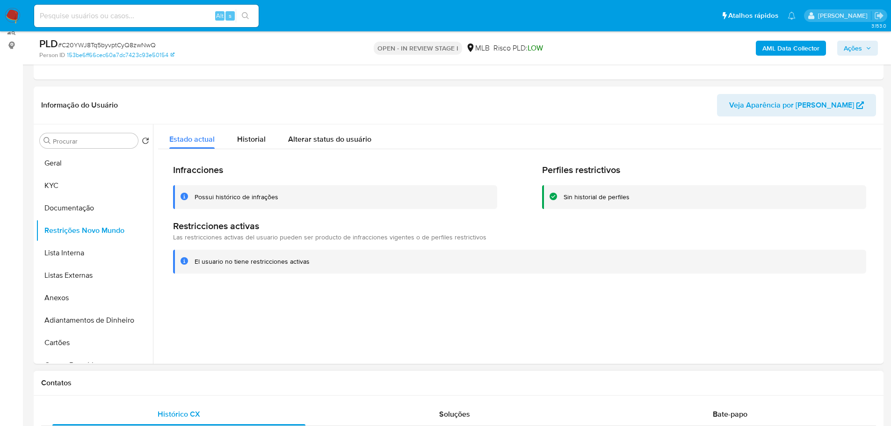
click at [144, 386] on h1 "Contatos" at bounding box center [458, 382] width 834 height 9
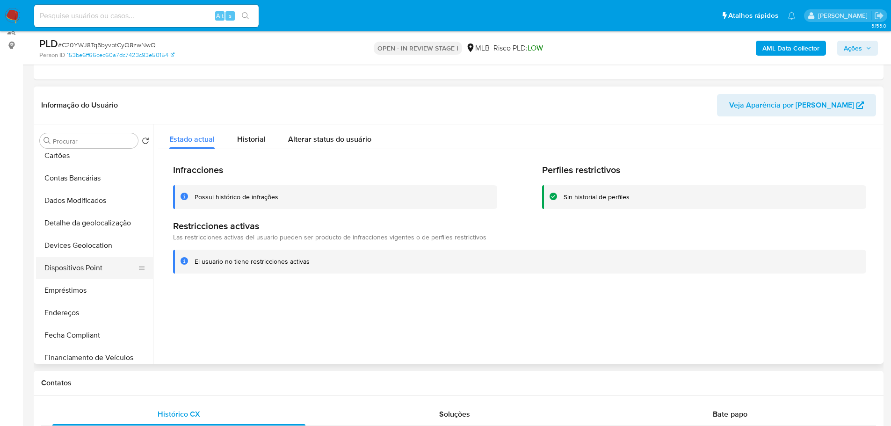
click at [90, 268] on button "Dispositivos Point" at bounding box center [90, 268] width 109 height 22
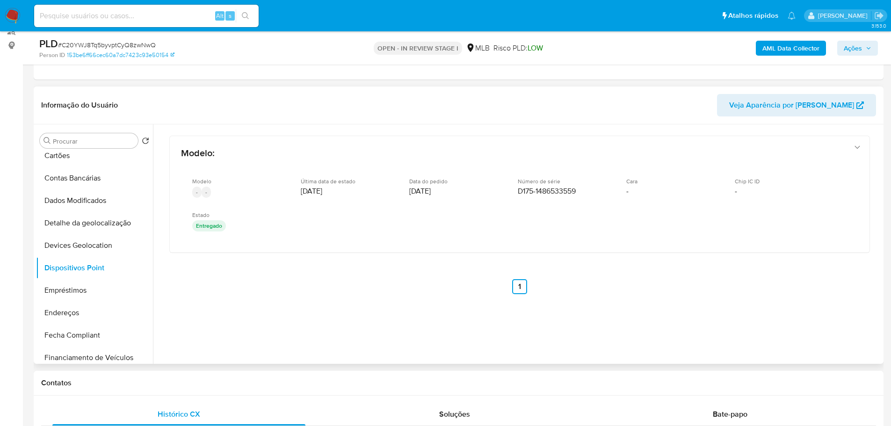
click at [681, 288] on div "Modelo : Modelo - - Última data de estado 09/01/2025 Data do pedido 07/01/2025 …" at bounding box center [519, 227] width 723 height 206
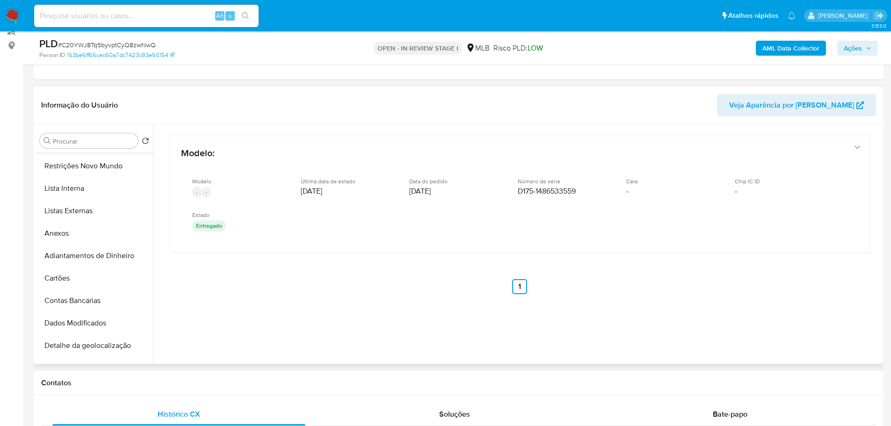
scroll to position [0, 0]
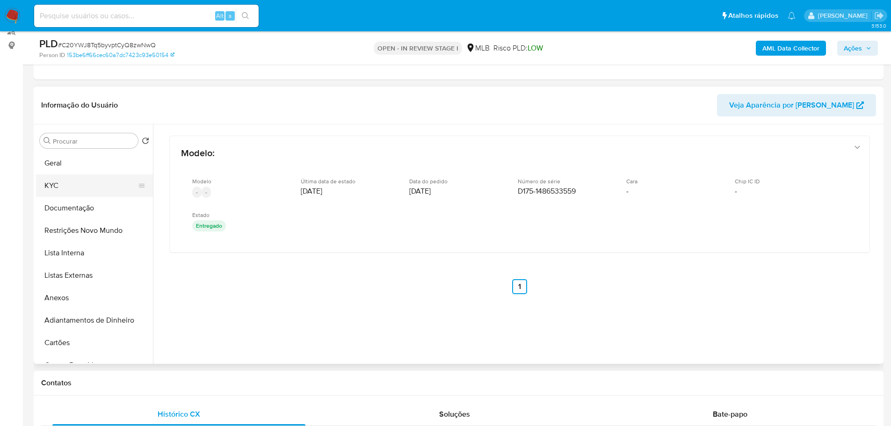
click at [62, 190] on button "KYC" at bounding box center [90, 185] width 109 height 22
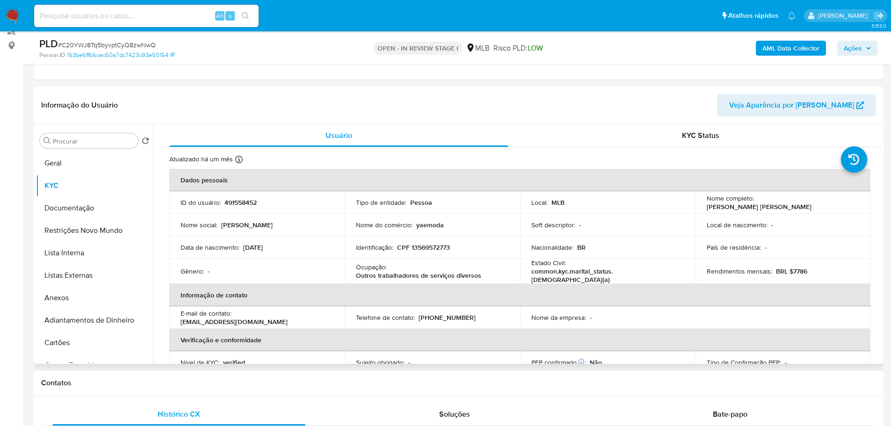
click at [434, 245] on p "CPF 13569572773" at bounding box center [423, 247] width 53 height 8
copy p "13569572773"
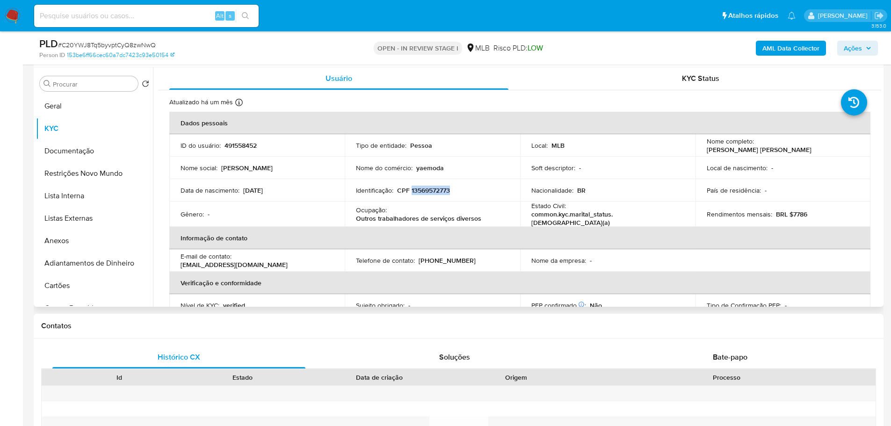
scroll to position [140, 0]
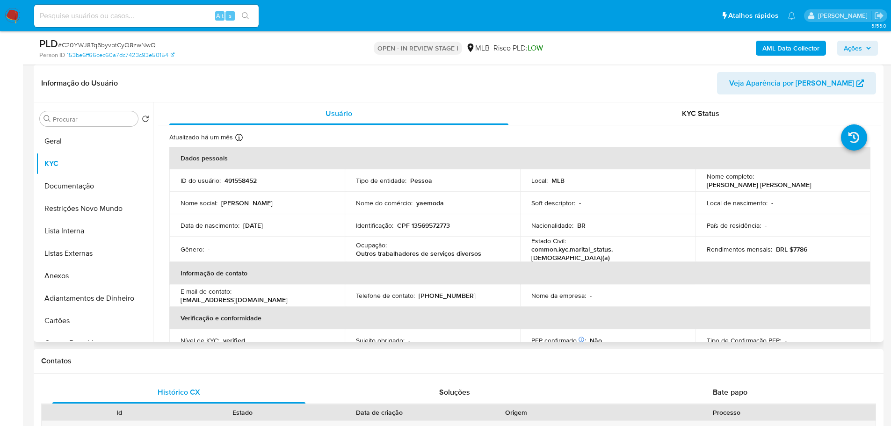
click at [247, 185] on p "491558452" at bounding box center [240, 180] width 32 height 8
copy p "491558452"
click at [92, 180] on button "Documentação" at bounding box center [90, 186] width 109 height 22
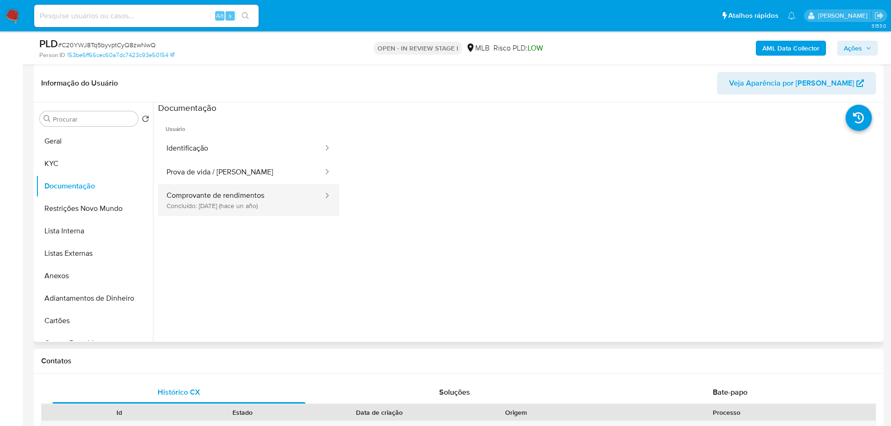
click at [243, 195] on button "Comprovante de rendimentos Concluído: 20/06/2024 (hace un año)" at bounding box center [241, 200] width 166 height 32
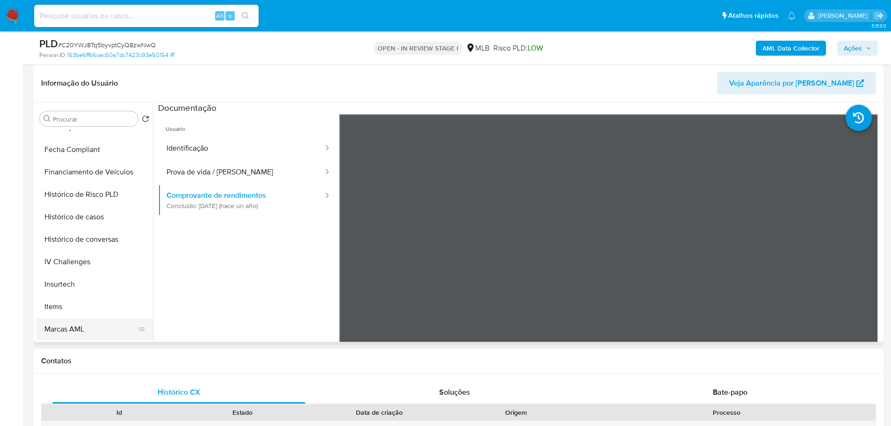
scroll to position [417, 0]
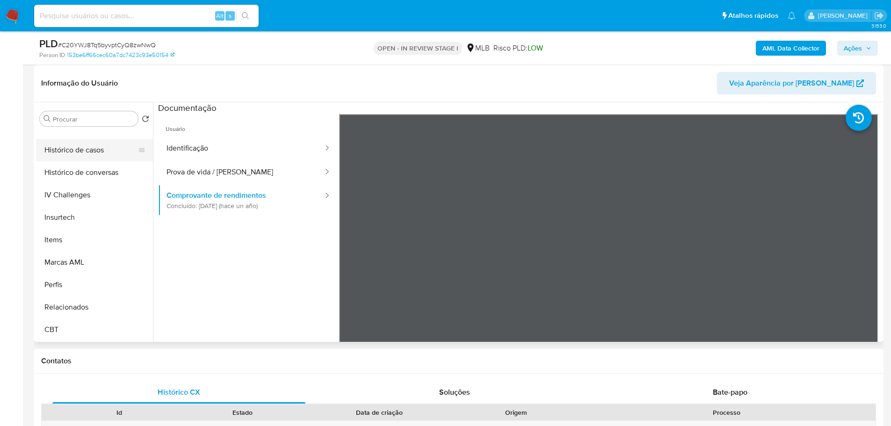
click at [79, 150] on button "Histórico de casos" at bounding box center [90, 150] width 109 height 22
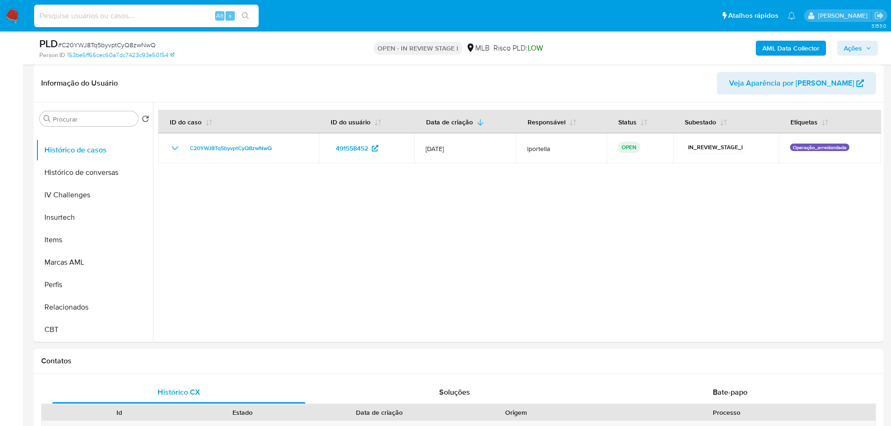
click at [147, 19] on input at bounding box center [146, 16] width 224 height 12
paste input "0skm3Mhjyn6WZXjDFoN9KwEV"
type input "0skm3Mhjyn6WZXjDFoN9KwEV"
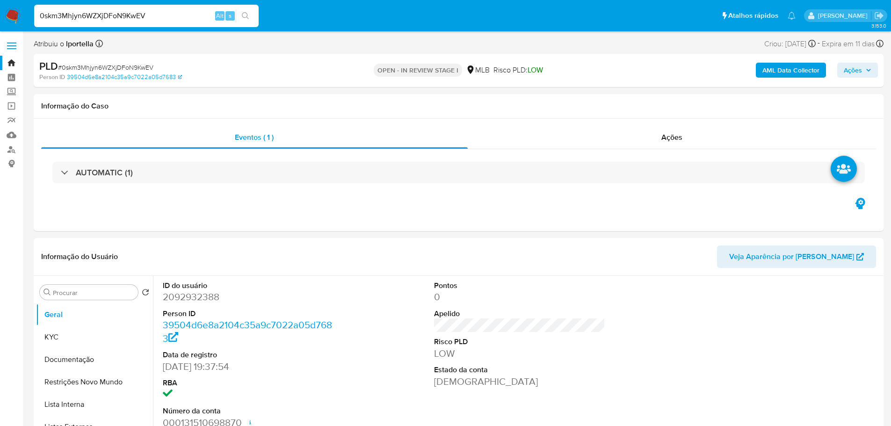
select select "10"
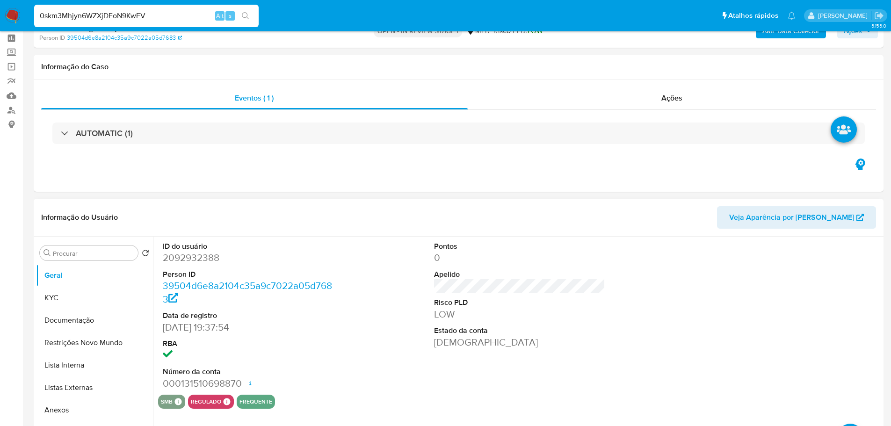
scroll to position [93, 0]
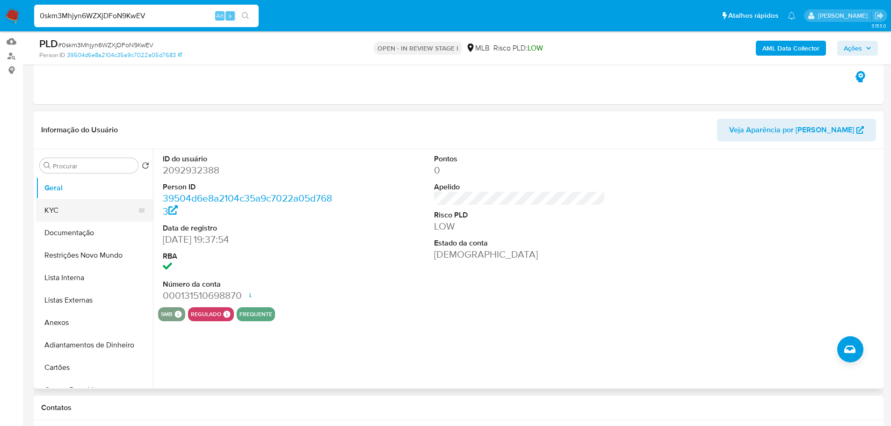
click at [66, 219] on button "KYC" at bounding box center [90, 210] width 109 height 22
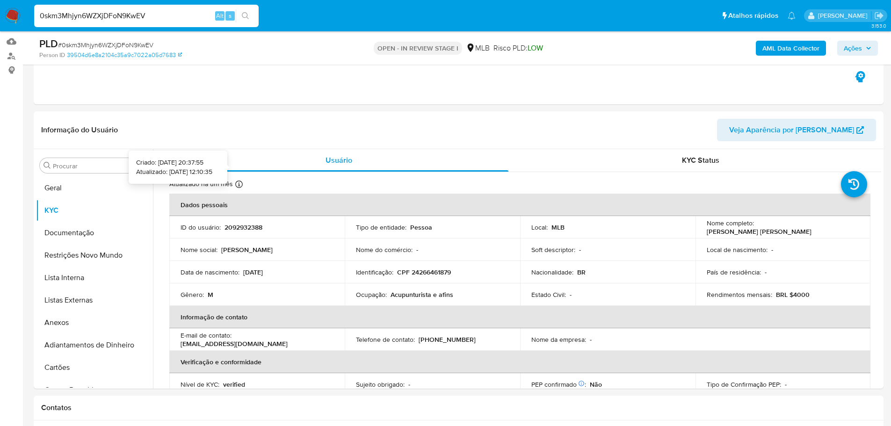
scroll to position [47, 0]
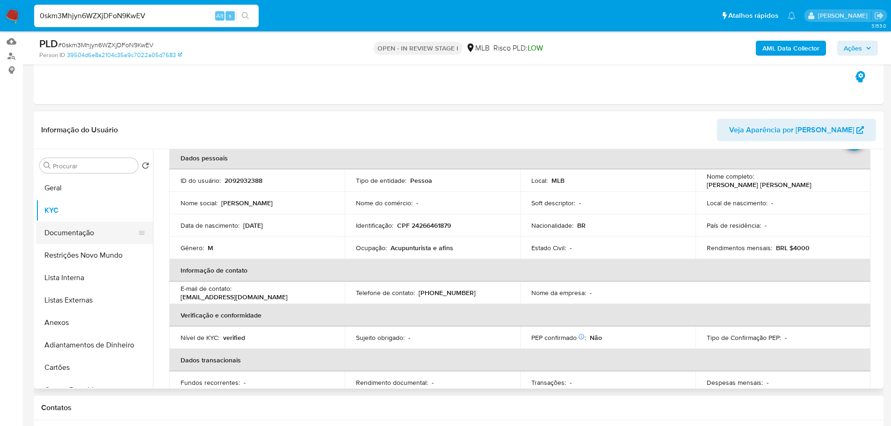
drag, startPoint x: 62, startPoint y: 231, endPoint x: 144, endPoint y: 228, distance: 81.4
click at [62, 231] on button "Documentação" at bounding box center [90, 233] width 109 height 22
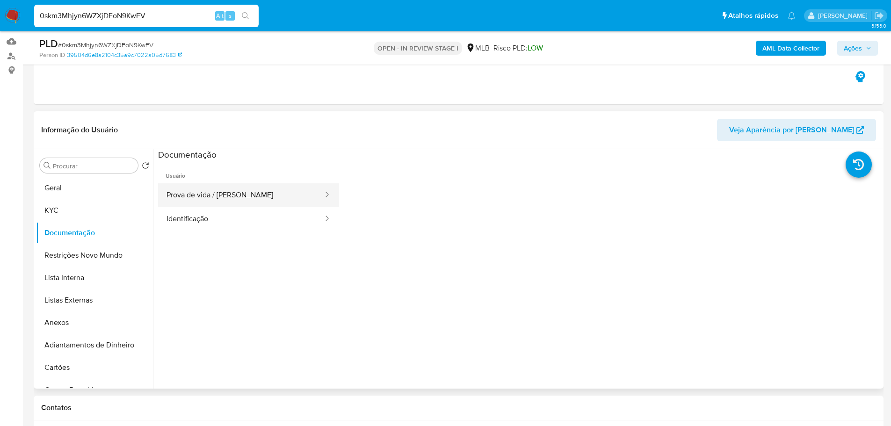
click at [201, 204] on button "Prova de vida / Selfie" at bounding box center [241, 195] width 166 height 24
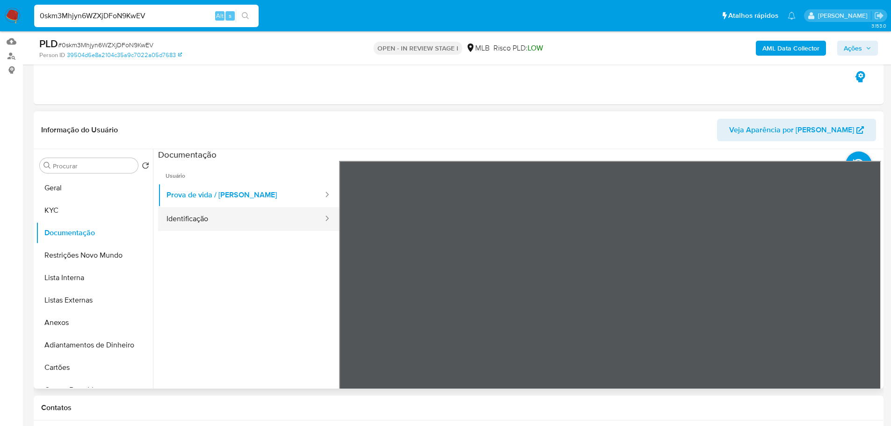
click at [283, 220] on button "Identificação" at bounding box center [241, 219] width 166 height 24
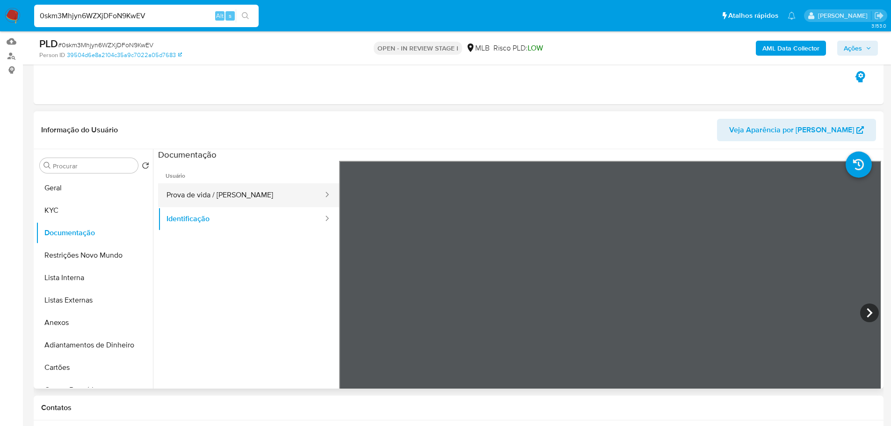
click at [233, 195] on button "Prova de vida / Selfie" at bounding box center [241, 195] width 166 height 24
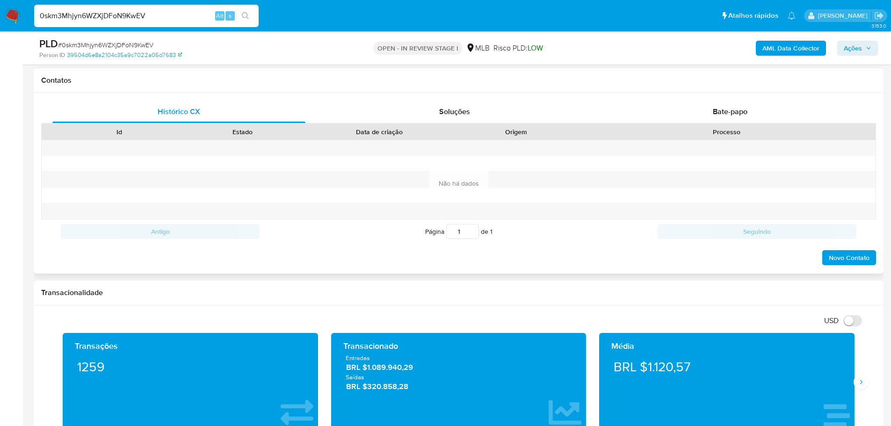
scroll to position [280, 0]
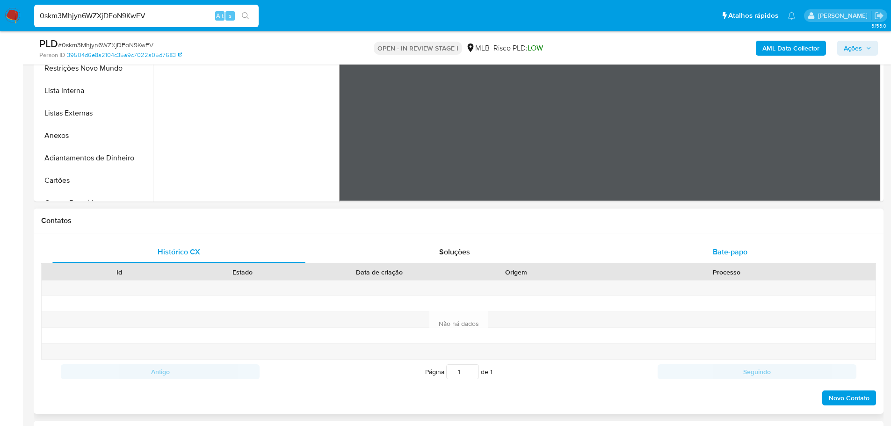
click at [746, 259] on div "Bate-papo" at bounding box center [729, 252] width 253 height 22
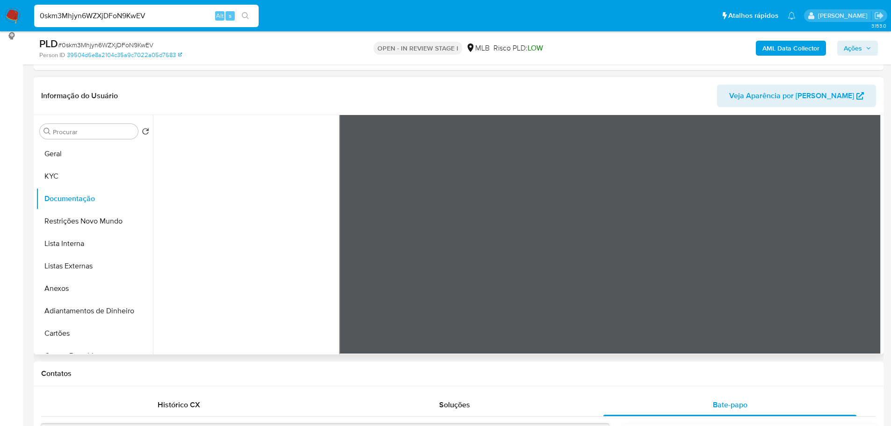
scroll to position [47, 0]
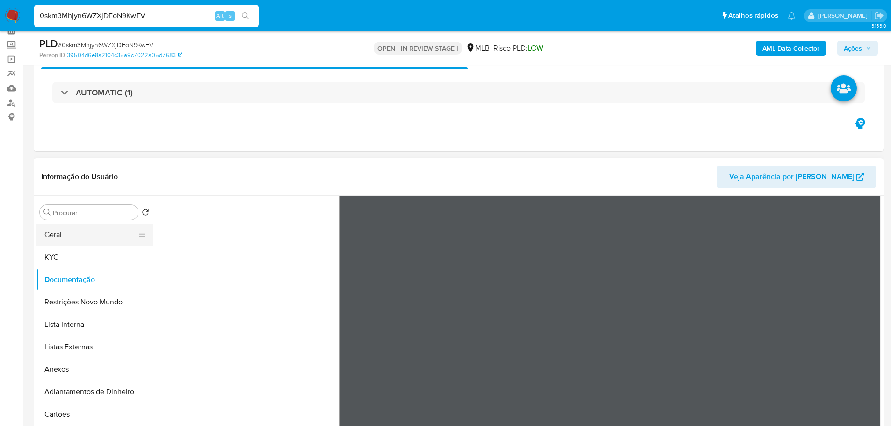
click at [76, 239] on button "Geral" at bounding box center [90, 234] width 109 height 22
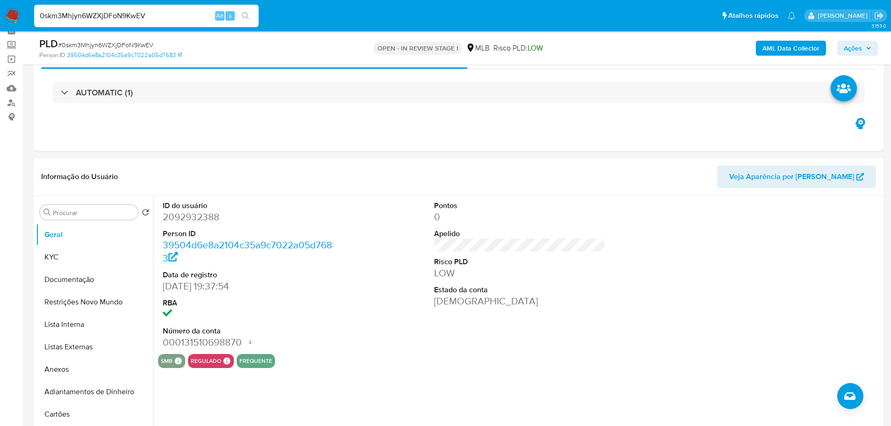
scroll to position [93, 0]
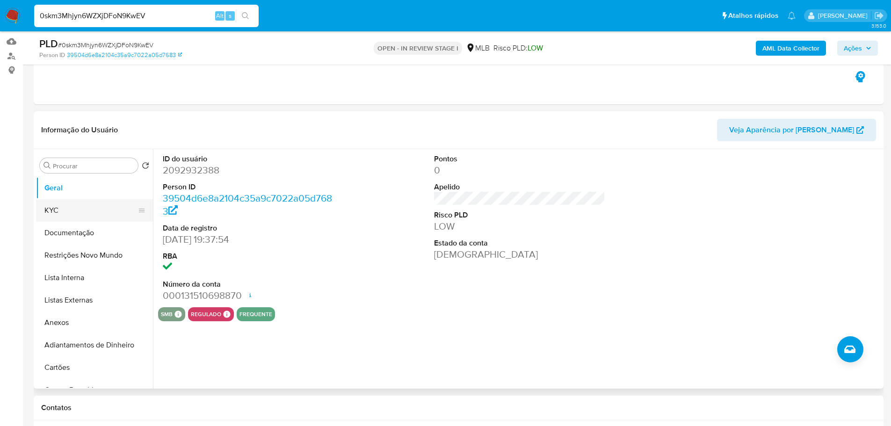
click at [77, 217] on button "KYC" at bounding box center [90, 210] width 109 height 22
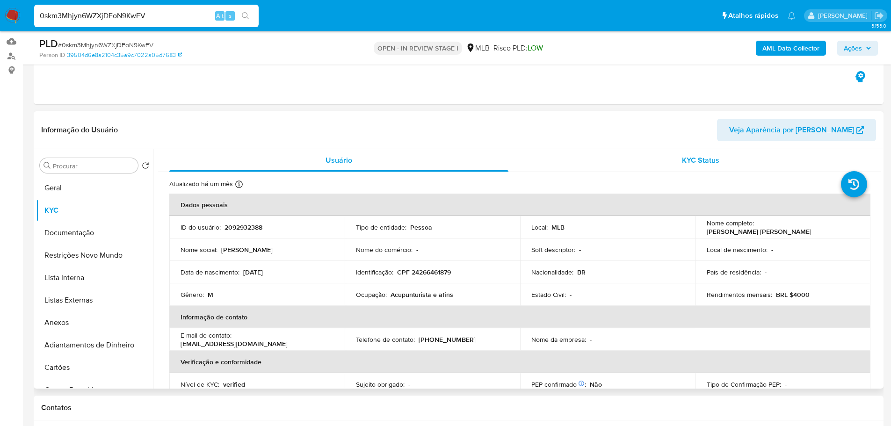
click at [712, 156] on span "KYC Status" at bounding box center [700, 160] width 37 height 11
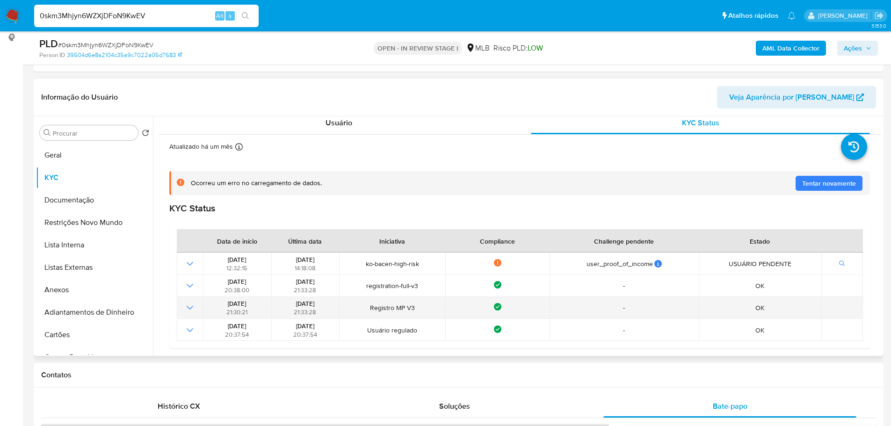
scroll to position [140, 0]
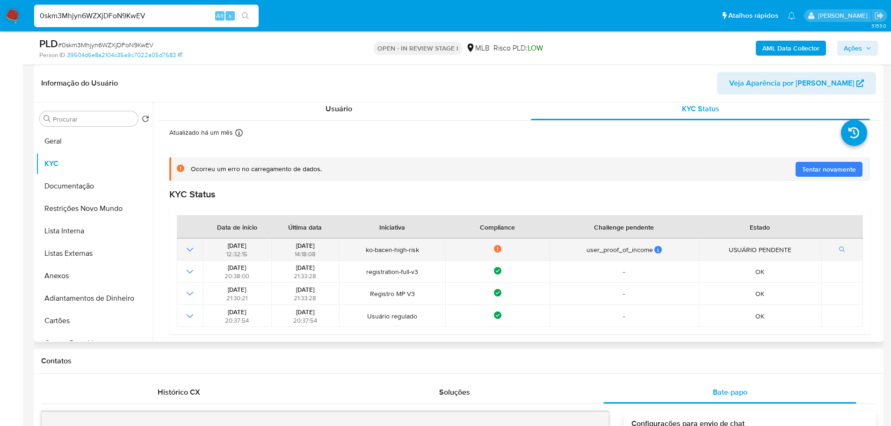
click at [497, 250] on icon at bounding box center [497, 250] width 1 height 1
click at [840, 247] on icon "button" at bounding box center [842, 249] width 7 height 7
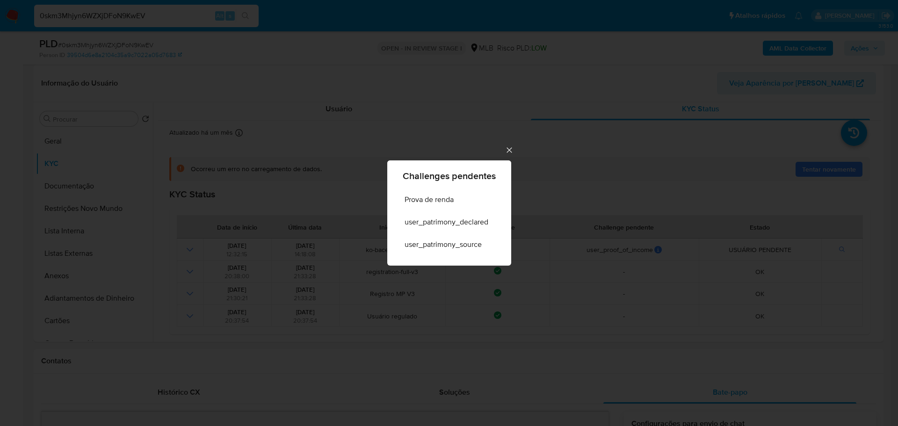
click at [511, 147] on icon "Cerrar" at bounding box center [508, 149] width 9 height 9
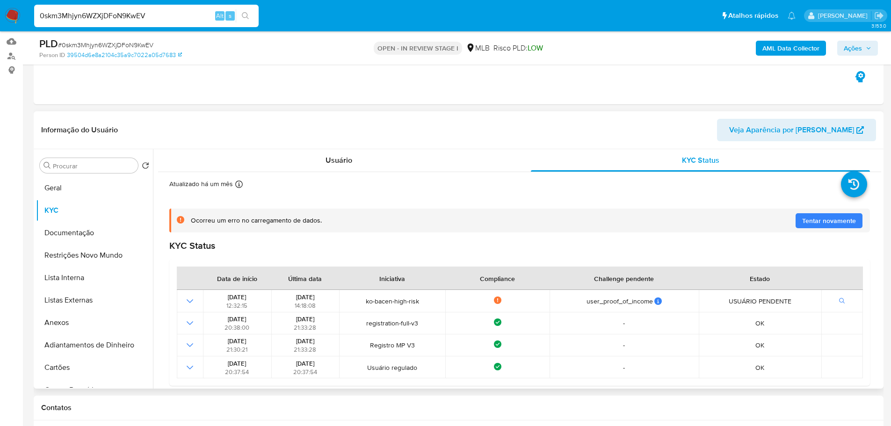
scroll to position [0, 0]
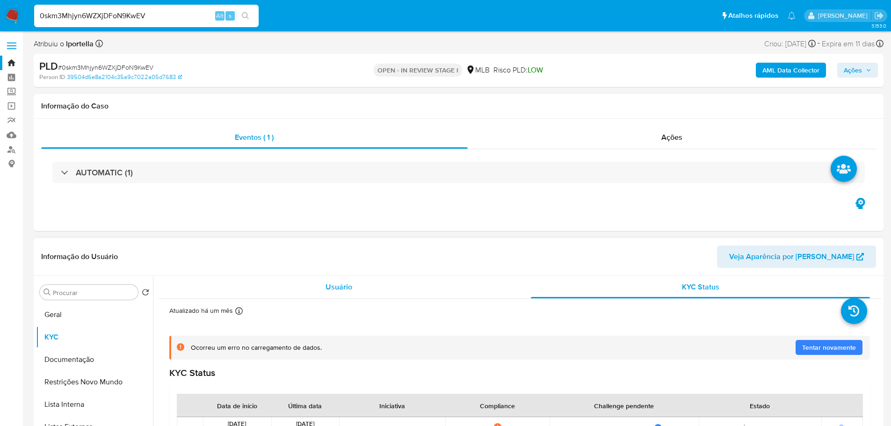
click at [324, 293] on div "Usuário" at bounding box center [338, 287] width 339 height 22
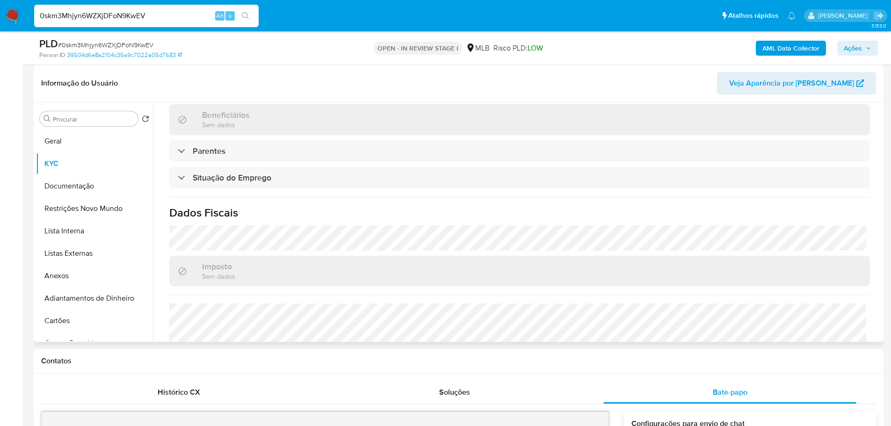
scroll to position [151, 0]
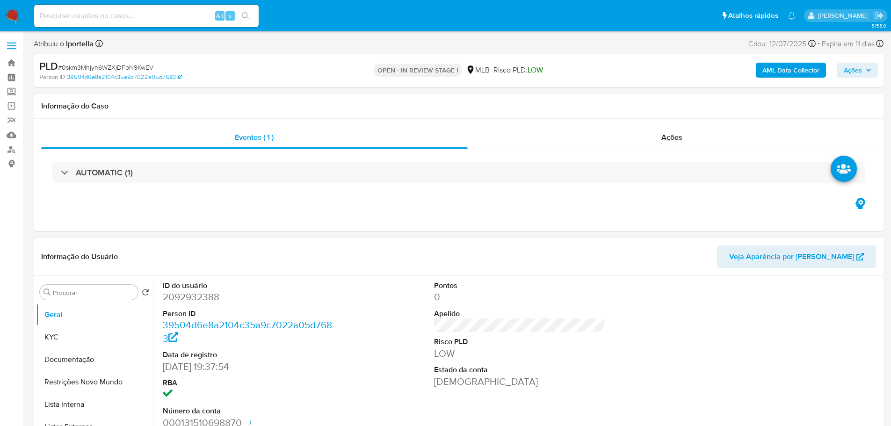
select select "10"
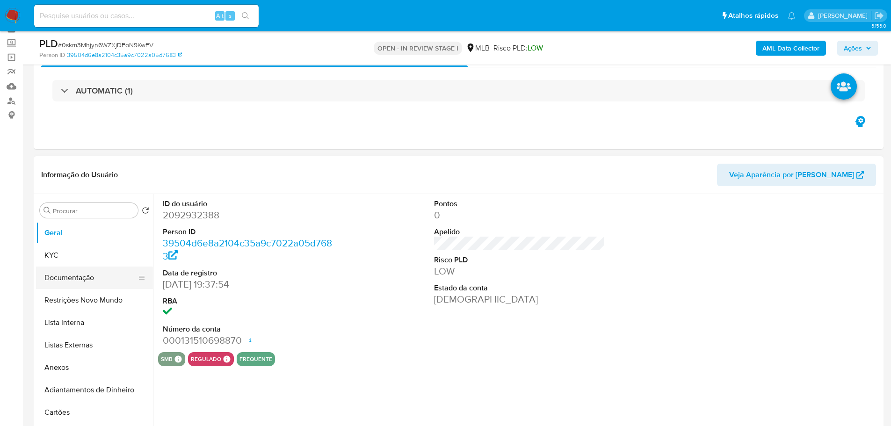
scroll to position [93, 0]
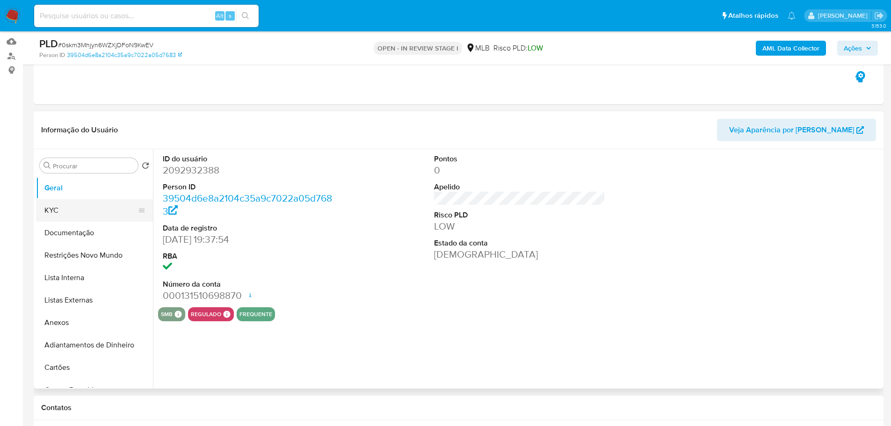
click at [82, 213] on button "KYC" at bounding box center [90, 210] width 109 height 22
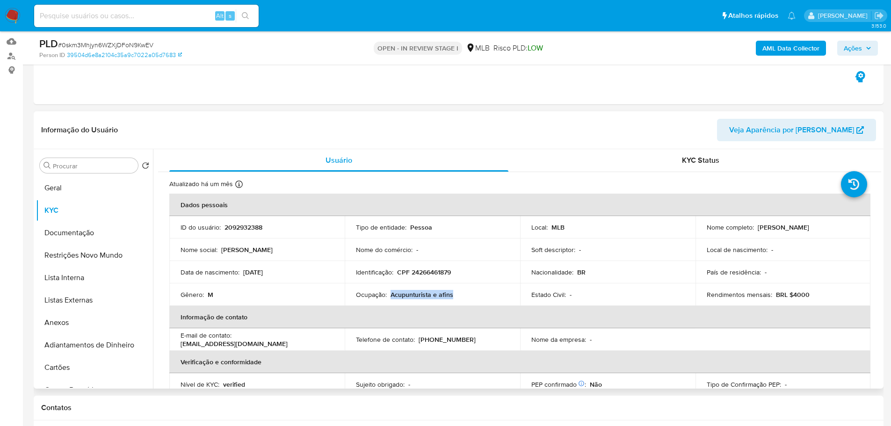
drag, startPoint x: 442, startPoint y: 295, endPoint x: 390, endPoint y: 295, distance: 51.4
click at [390, 295] on div "Ocupação : Acupunturista e afins" at bounding box center [432, 294] width 153 height 8
copy p "Acupunturista e afins"
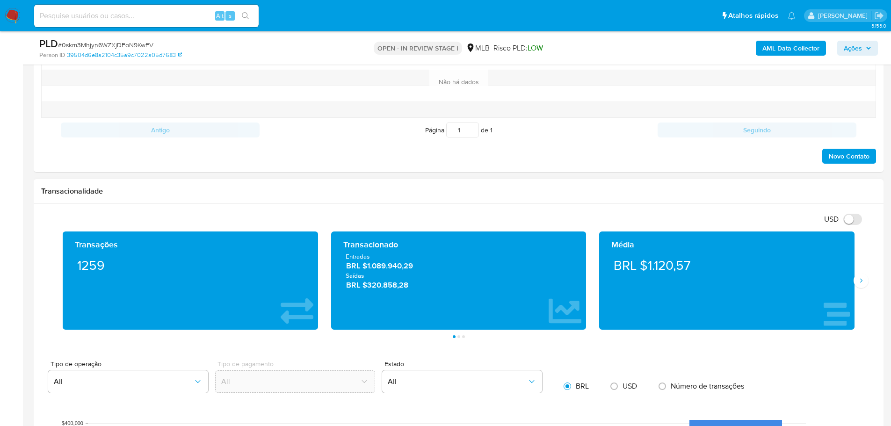
scroll to position [608, 0]
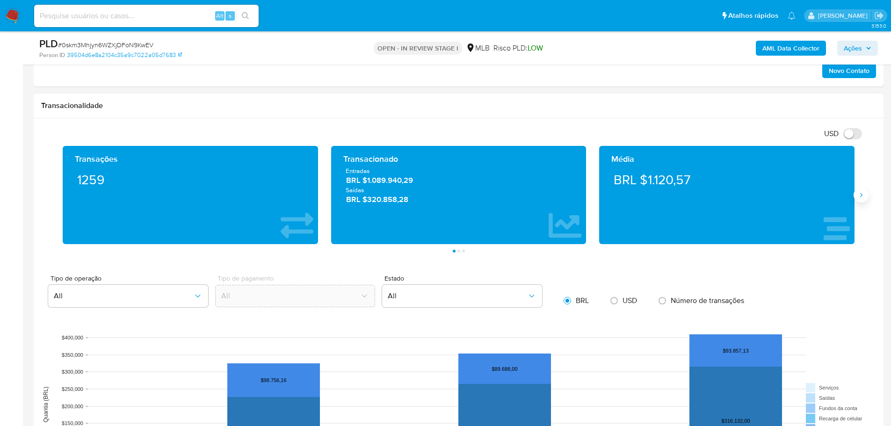
click at [859, 189] on button "Siguiente" at bounding box center [860, 194] width 15 height 15
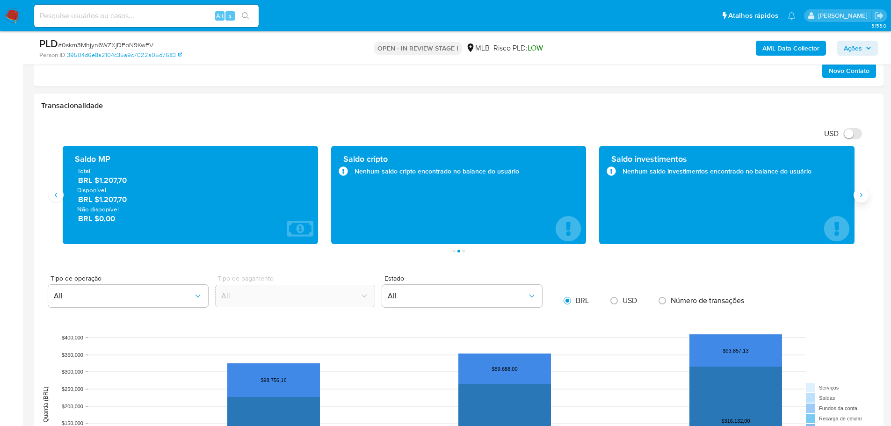
click at [859, 189] on button "Siguiente" at bounding box center [860, 194] width 15 height 15
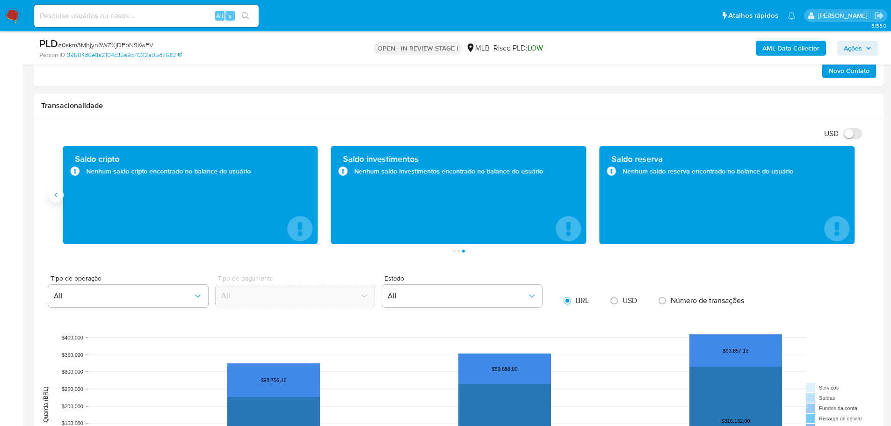
click at [57, 198] on icon "Anterior" at bounding box center [55, 194] width 7 height 7
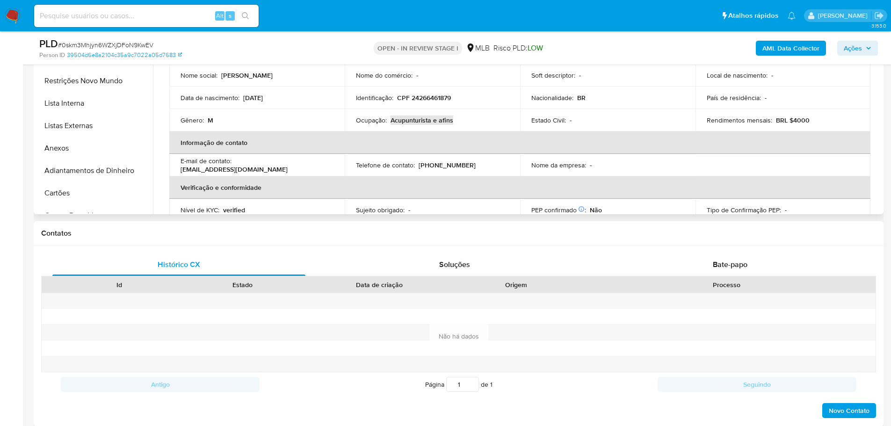
scroll to position [47, 0]
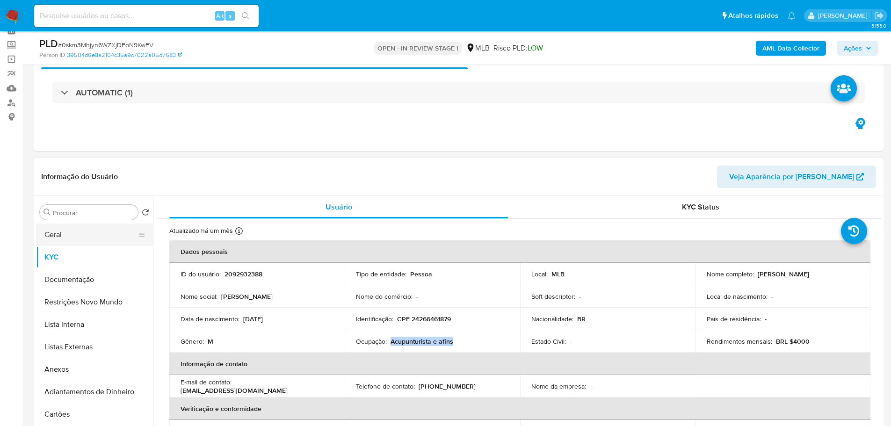
click at [77, 236] on button "Geral" at bounding box center [90, 234] width 109 height 22
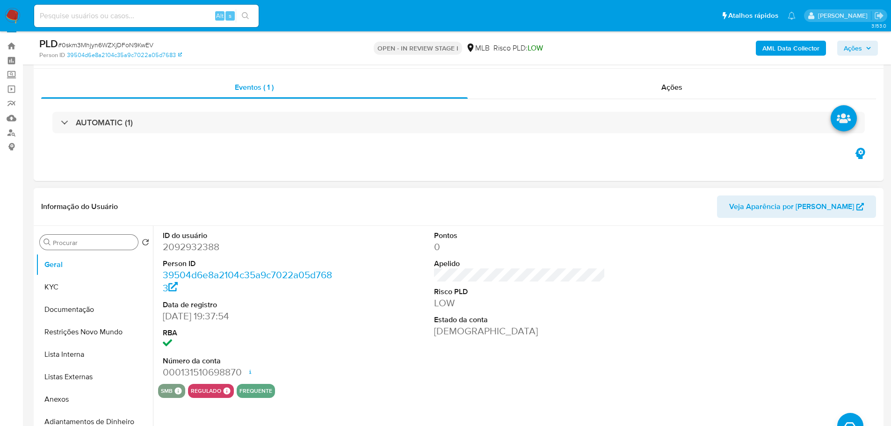
scroll to position [0, 0]
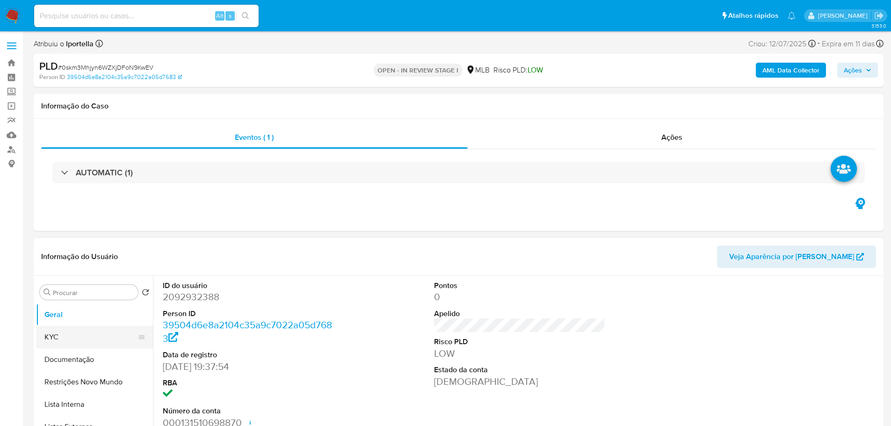
click at [112, 329] on button "KYC" at bounding box center [90, 337] width 109 height 22
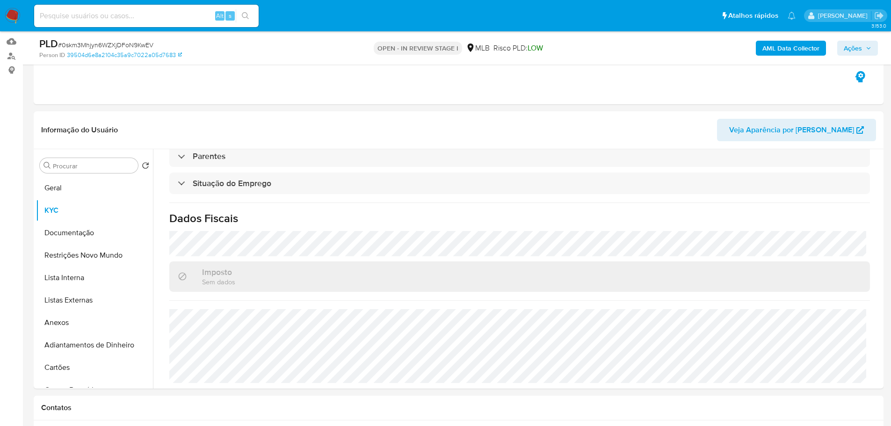
scroll to position [388, 0]
click at [52, 186] on button "Geral" at bounding box center [90, 188] width 109 height 22
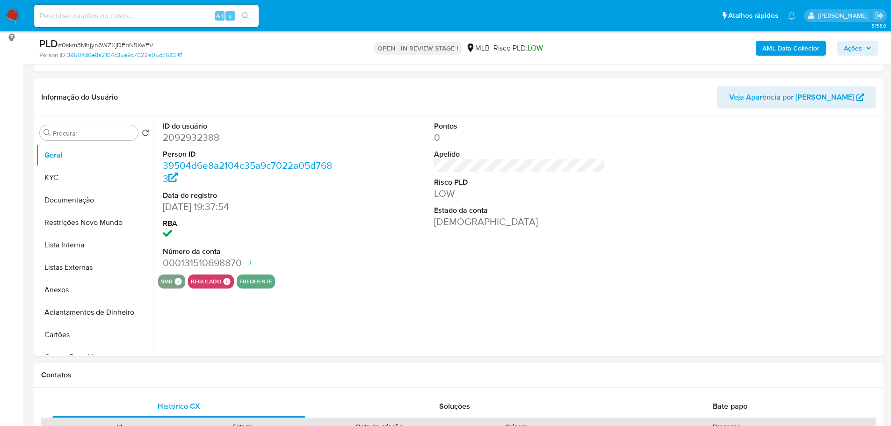
scroll to position [118, 0]
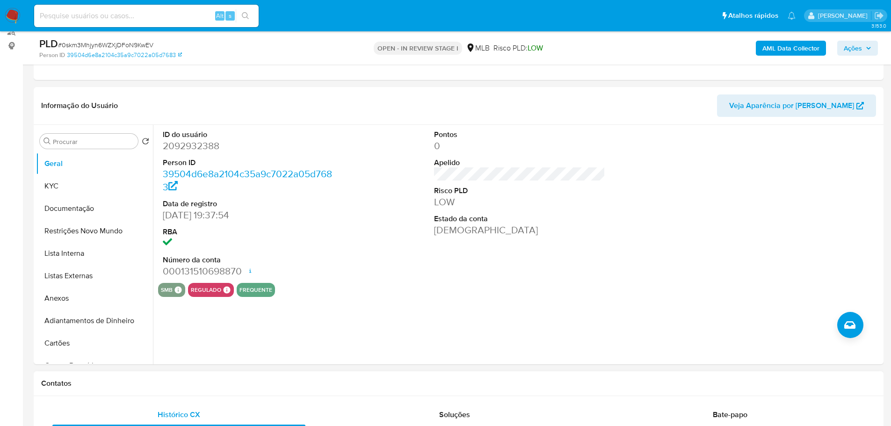
click at [169, 383] on h1 "Contatos" at bounding box center [458, 383] width 834 height 9
click at [69, 184] on button "KYC" at bounding box center [90, 186] width 109 height 22
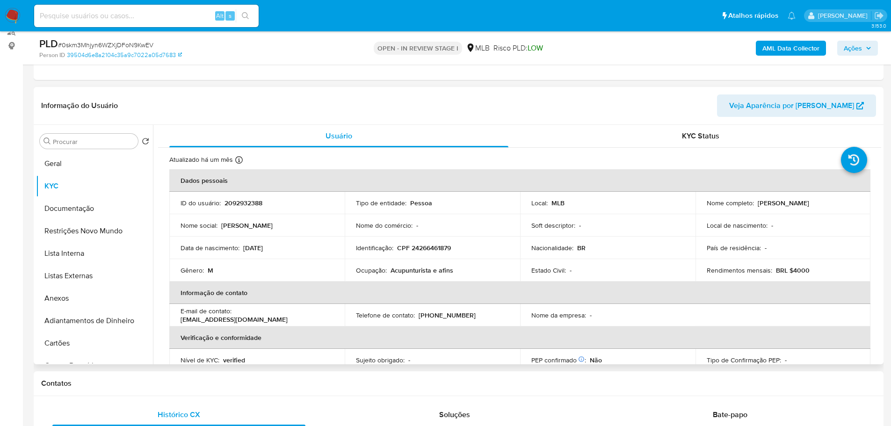
click at [639, 107] on header "Informação do Usuário Veja Aparência por Pessoa" at bounding box center [458, 105] width 834 height 22
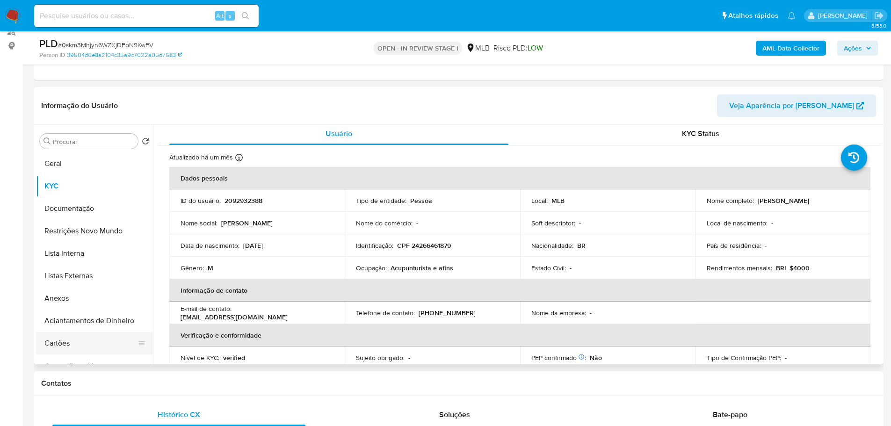
drag, startPoint x: 130, startPoint y: 377, endPoint x: 121, endPoint y: 347, distance: 31.3
click at [130, 378] on div "Contatos" at bounding box center [458, 383] width 849 height 25
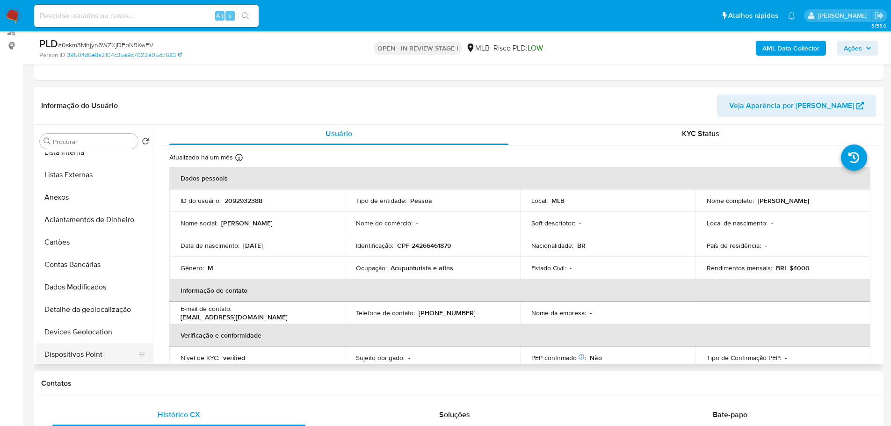
scroll to position [187, 0]
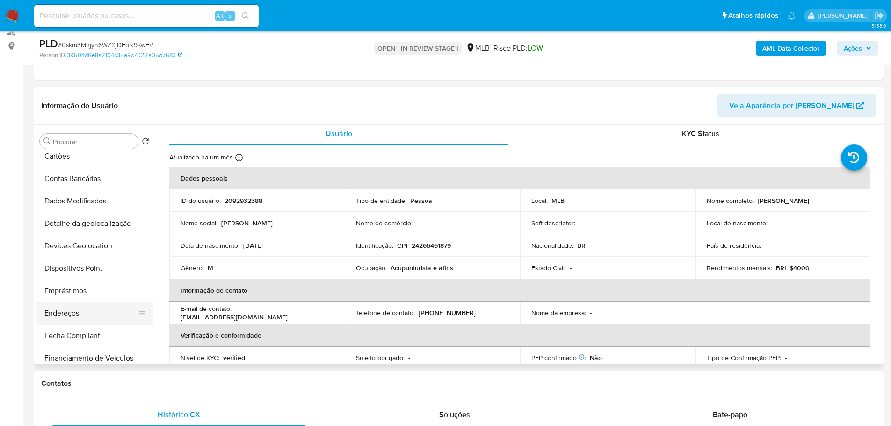
click at [82, 313] on button "Endereços" at bounding box center [90, 313] width 109 height 22
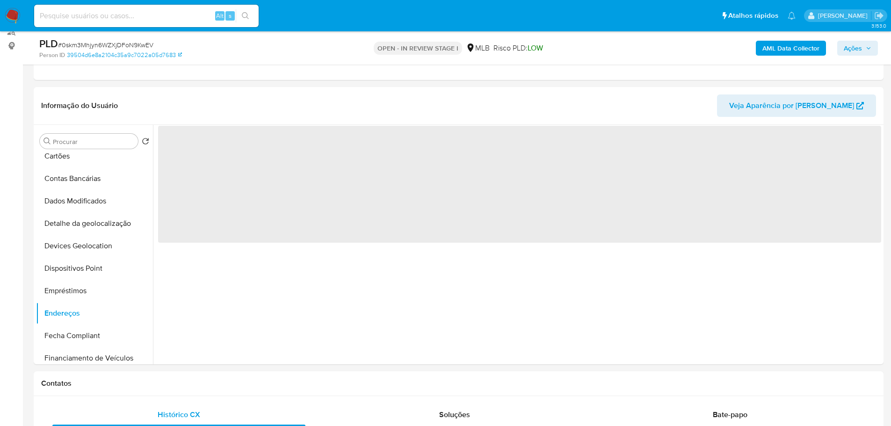
scroll to position [0, 0]
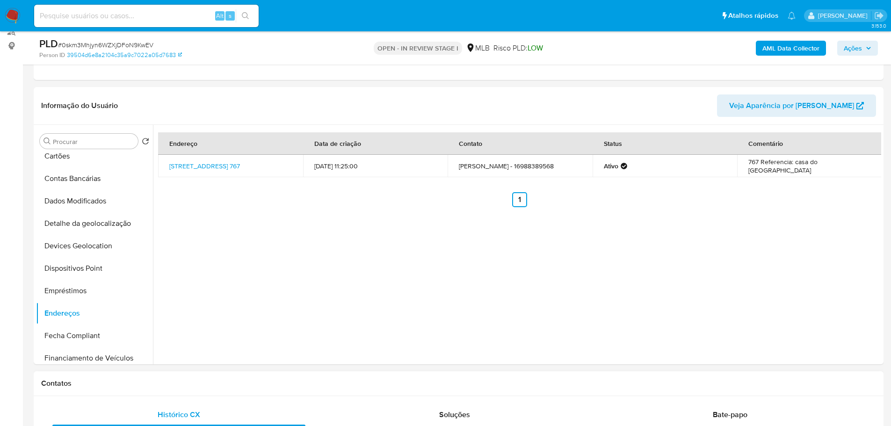
drag, startPoint x: 101, startPoint y: 225, endPoint x: 3, endPoint y: 249, distance: 101.1
click at [99, 225] on button "Detalhe da geolocalização" at bounding box center [94, 223] width 117 height 22
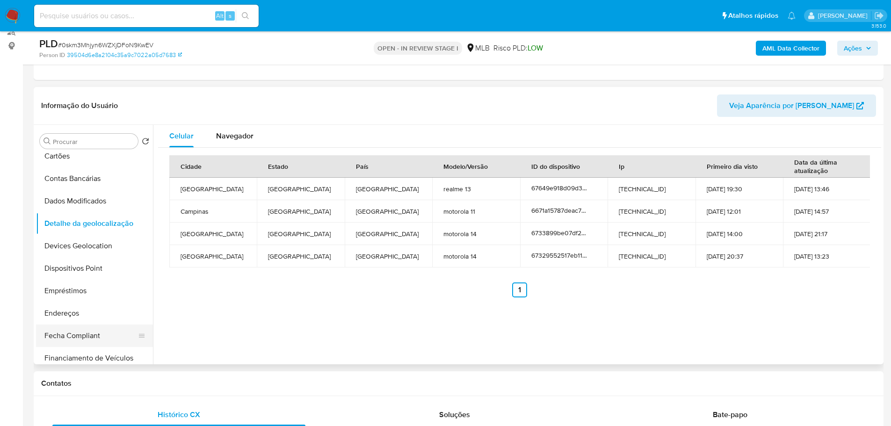
drag, startPoint x: 172, startPoint y: 391, endPoint x: 142, endPoint y: 325, distance: 72.4
click at [171, 388] on div "Contatos" at bounding box center [458, 383] width 849 height 25
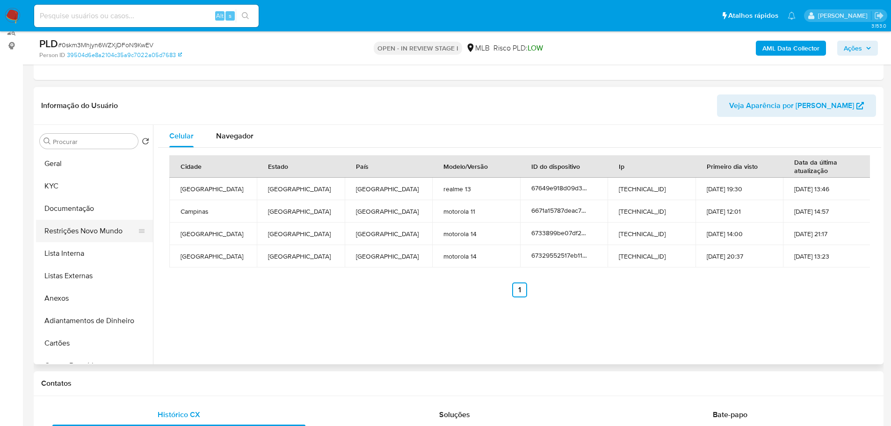
click at [84, 230] on button "Restrições Novo Mundo" at bounding box center [90, 231] width 109 height 22
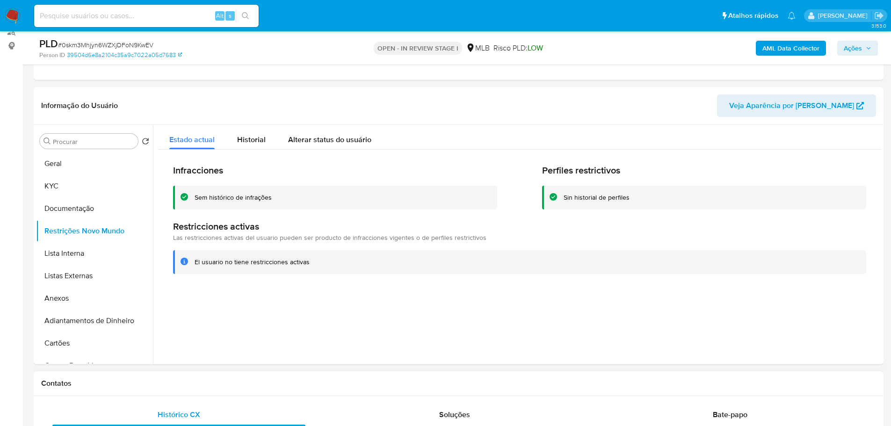
click at [252, 384] on h1 "Contatos" at bounding box center [458, 383] width 834 height 9
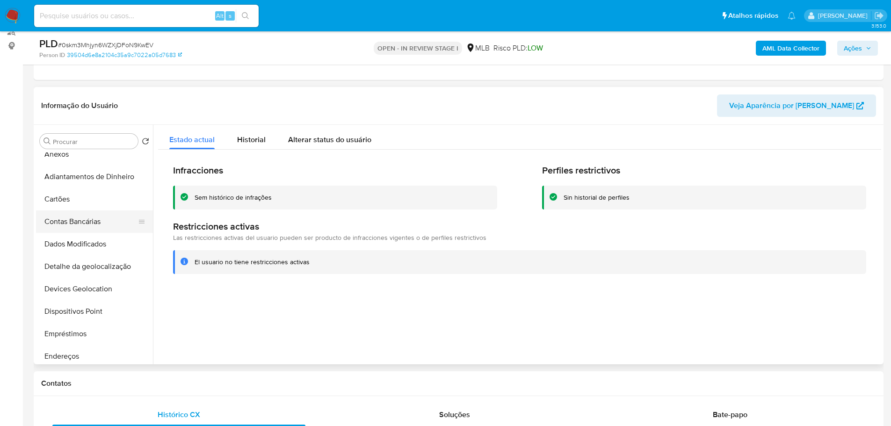
scroll to position [234, 0]
click at [104, 224] on button "Dispositivos Point" at bounding box center [90, 221] width 109 height 22
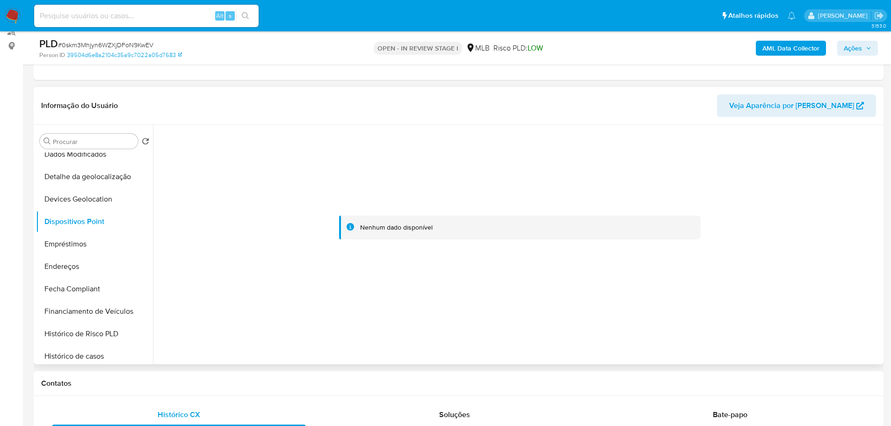
drag, startPoint x: 541, startPoint y: 335, endPoint x: 533, endPoint y: 260, distance: 74.7
click at [541, 335] on div at bounding box center [517, 244] width 728 height 239
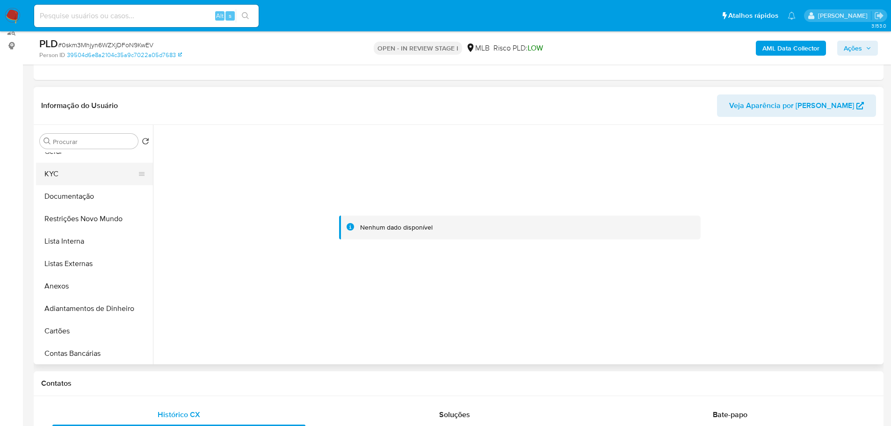
scroll to position [0, 0]
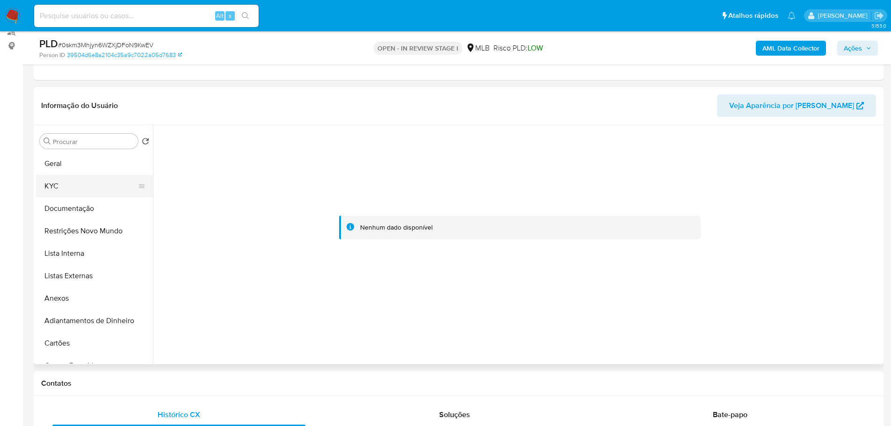
click at [69, 188] on button "KYC" at bounding box center [90, 186] width 109 height 22
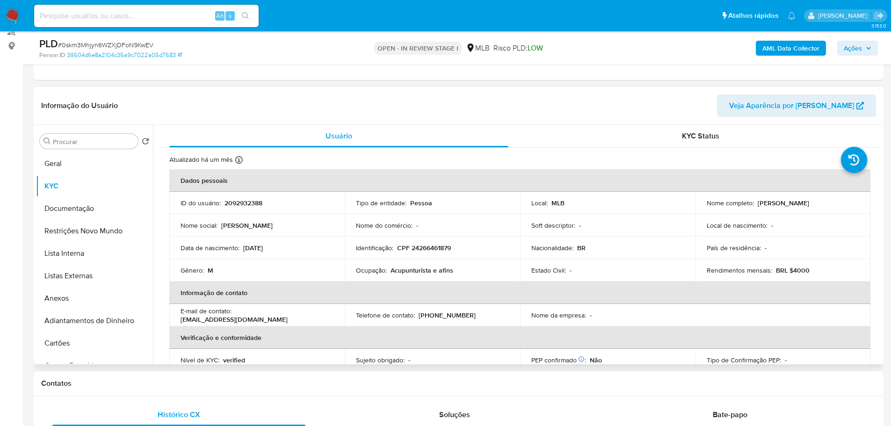
click at [428, 251] on p "CPF 24266461879" at bounding box center [424, 248] width 54 height 8
copy p "24266461879"
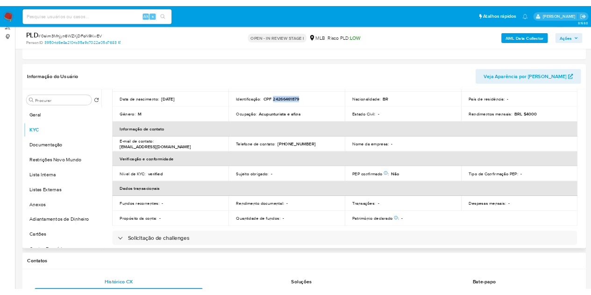
scroll to position [15, 0]
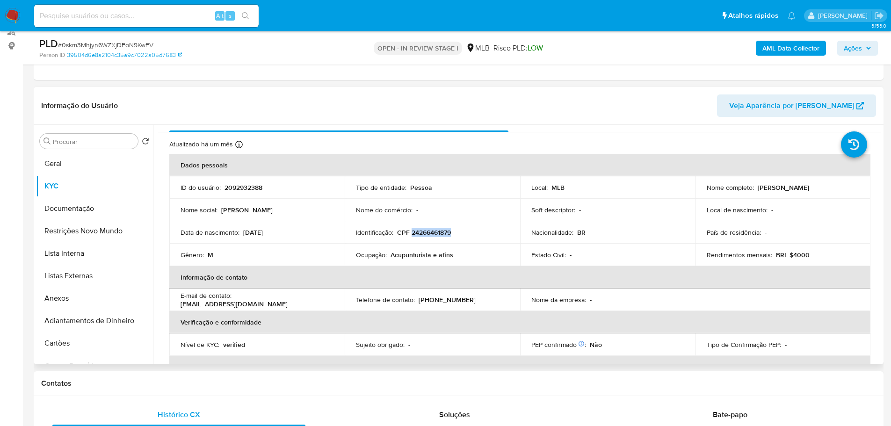
click at [433, 231] on p "CPF 24266461879" at bounding box center [424, 232] width 54 height 8
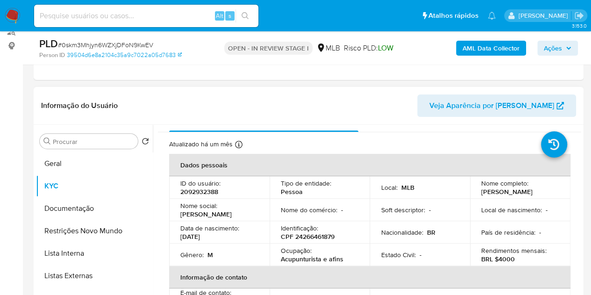
click at [258, 91] on div "Informação do Usuário Veja Aparência por Pessoa" at bounding box center [309, 106] width 550 height 38
click at [110, 14] on input at bounding box center [146, 16] width 224 height 12
paste input "C20YWJ8Tq5byvptCyQ8zwNwQ"
type input "C20YWJ8Tq5byvptCyQ8zwNwQ"
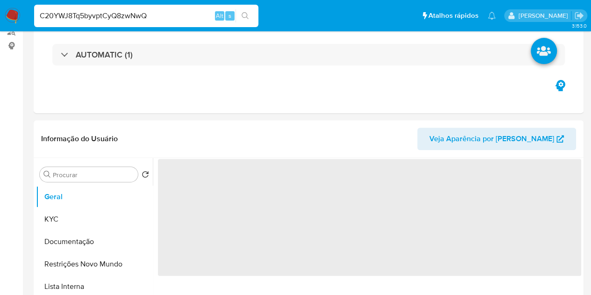
select select "10"
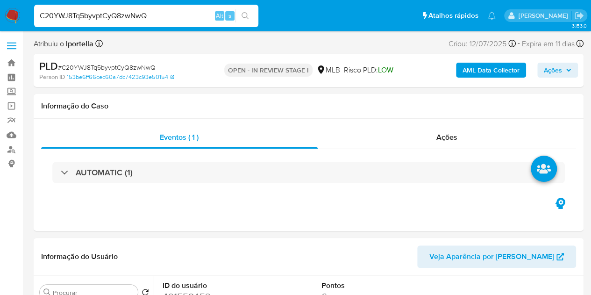
click at [575, 74] on button "Ações" at bounding box center [558, 70] width 41 height 15
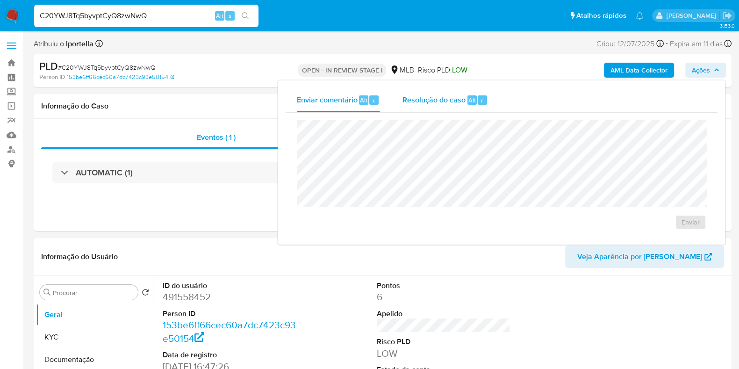
click at [435, 101] on span "Resolução do caso" at bounding box center [434, 99] width 63 height 11
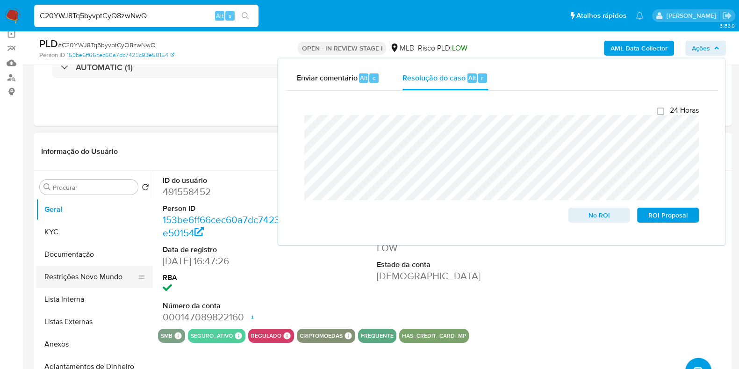
scroll to position [116, 0]
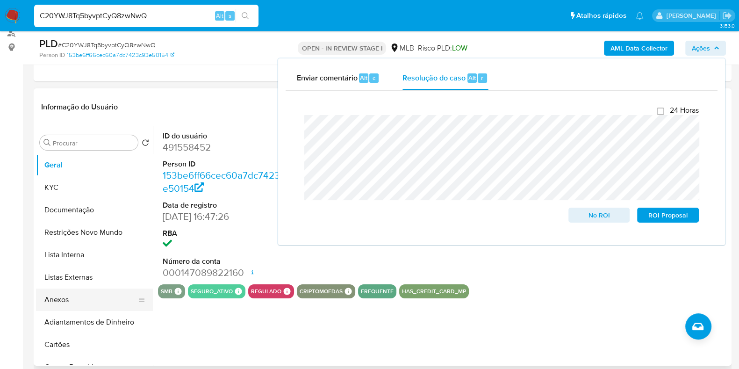
click at [75, 292] on button "Anexos" at bounding box center [90, 299] width 109 height 22
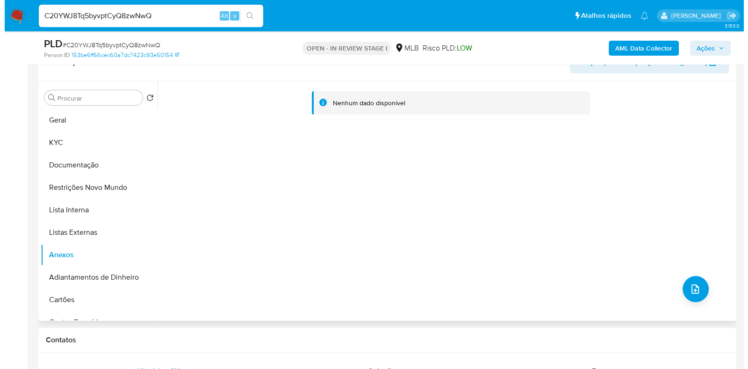
scroll to position [175, 0]
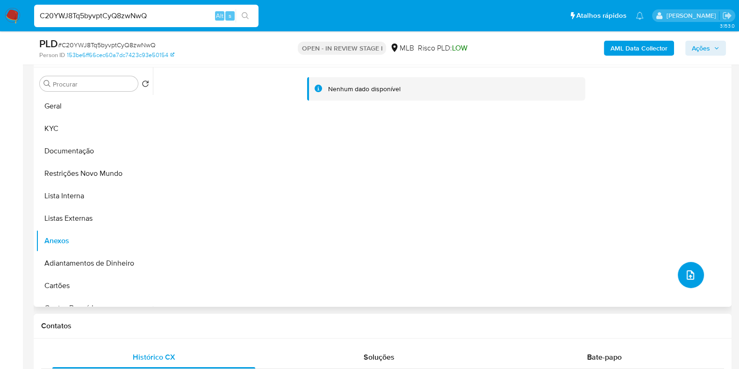
click at [687, 280] on span "upload-file" at bounding box center [690, 274] width 10 height 11
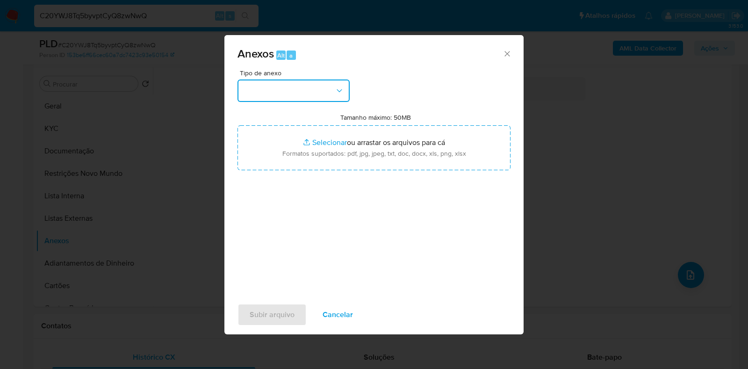
click at [302, 93] on button "button" at bounding box center [293, 90] width 112 height 22
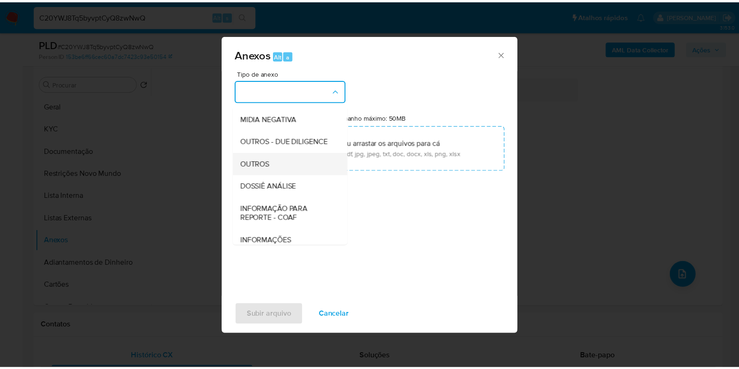
scroll to position [144, 0]
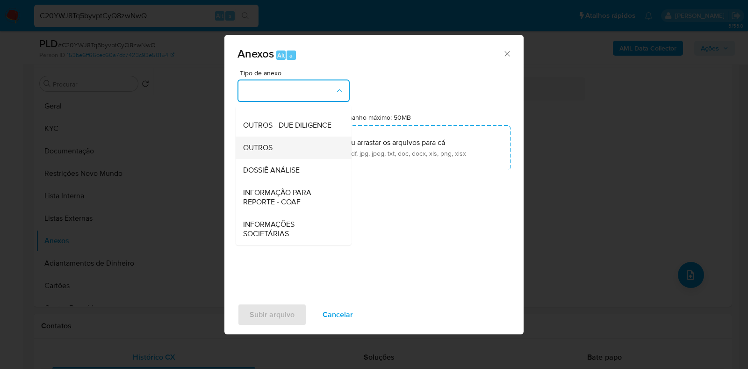
click at [258, 144] on span "OUTROS" at bounding box center [257, 147] width 29 height 9
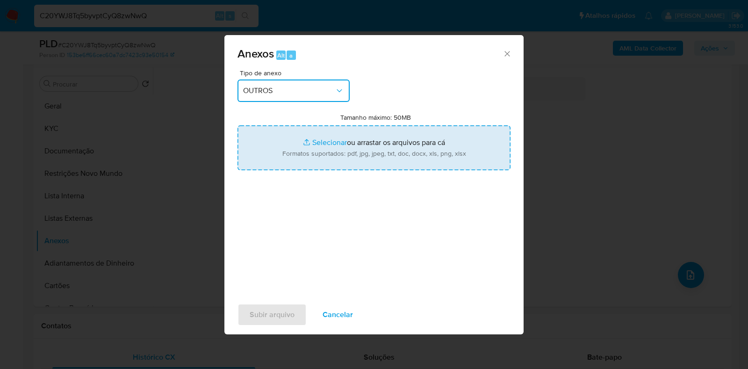
type input "C:\fakepath\SAR - XXX - CPF 13569572773 - CARLA LESSA THEODORO.pdf"
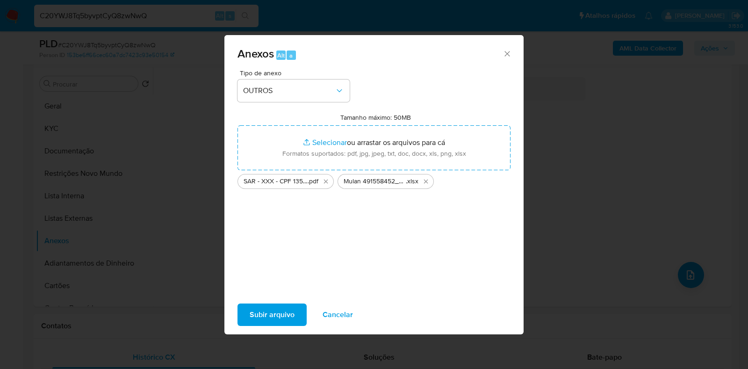
click at [282, 312] on span "Subir arquivo" at bounding box center [272, 314] width 45 height 21
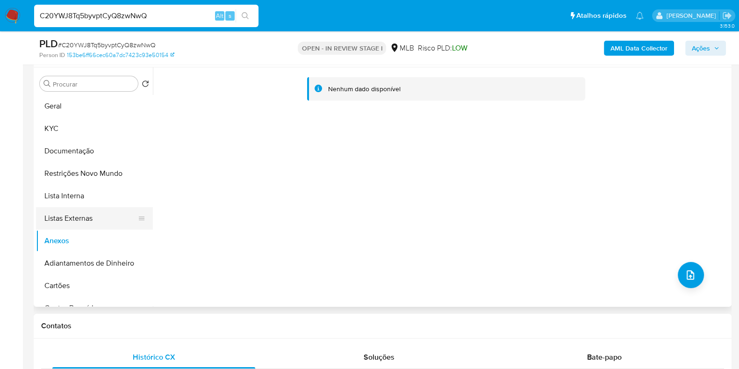
click at [64, 219] on button "Listas Externas" at bounding box center [90, 218] width 109 height 22
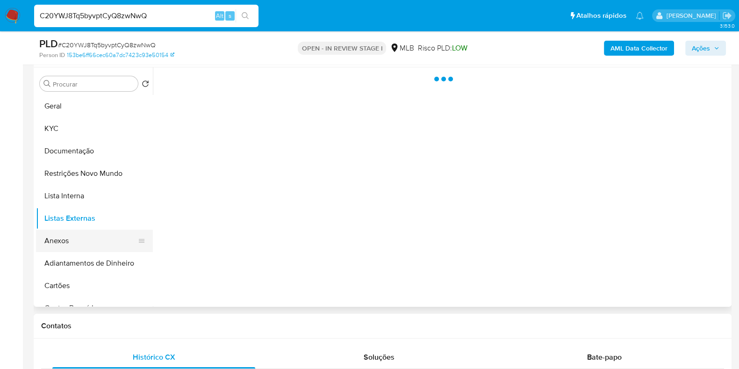
click at [60, 241] on button "Anexos" at bounding box center [90, 241] width 109 height 22
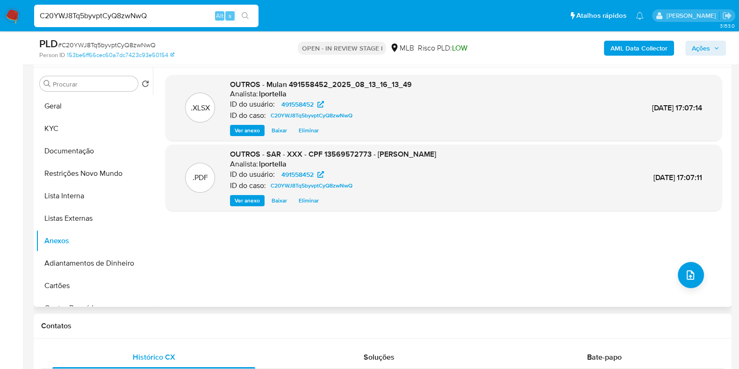
click at [246, 241] on div ".XLSX OUTROS - Mulan 491558452_2025_08_13_16_13_49 Analista: lportella ID do us…" at bounding box center [443, 187] width 556 height 224
click at [709, 51] on span "Ações" at bounding box center [701, 48] width 18 height 15
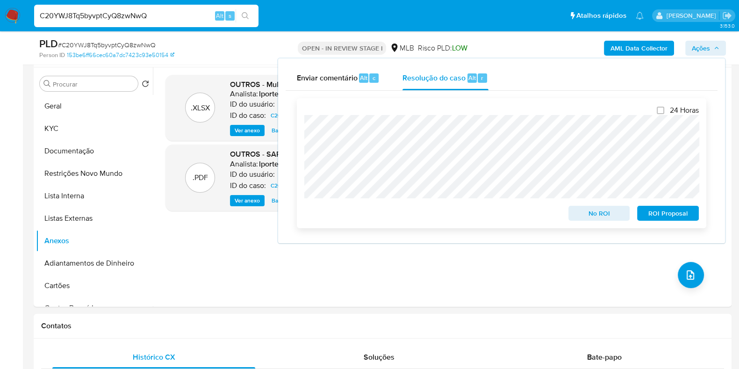
click at [669, 218] on span "ROI Proposal" at bounding box center [668, 213] width 49 height 13
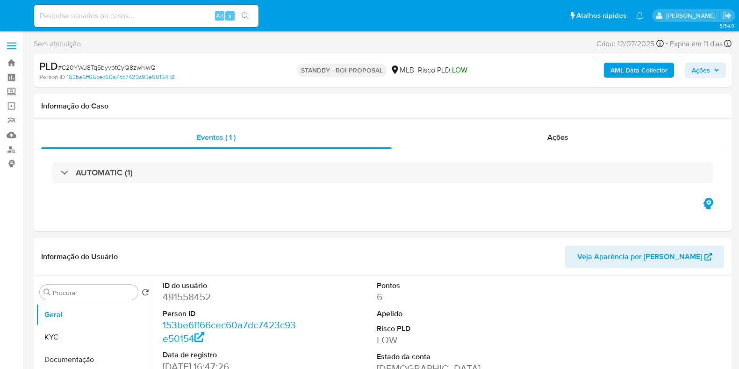
select select "10"
click at [116, 63] on span "# C20YWJ8Tq5byvptCyQ8zwNwQ" at bounding box center [107, 67] width 98 height 9
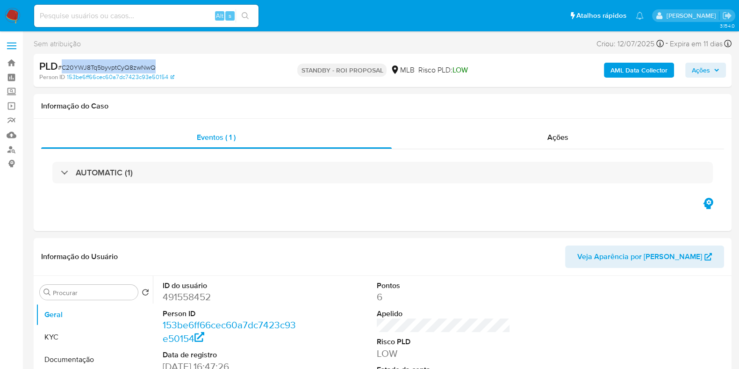
click at [116, 63] on span "# C20YWJ8Tq5byvptCyQ8zwNwQ" at bounding box center [107, 67] width 98 height 9
copy span "C20YWJ8Tq5byvptCyQ8zwNwQ"
click at [14, 16] on img at bounding box center [13, 16] width 16 height 16
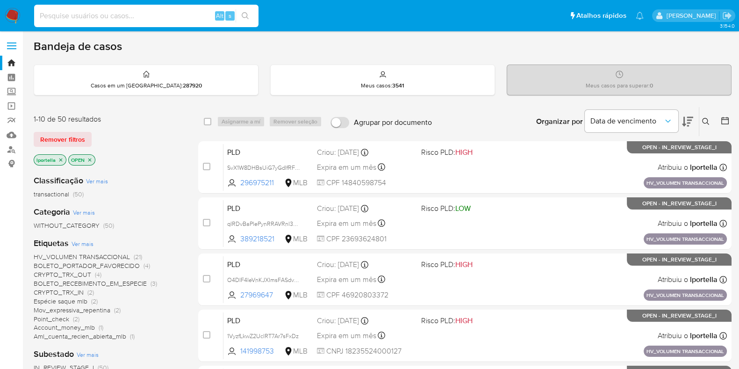
click at [167, 18] on input at bounding box center [146, 16] width 224 height 12
paste input "0skm3Mhjyn6WZXjDFoN9KwEV"
type input "0skm3Mhjyn6WZXjDFoN9KwEV"
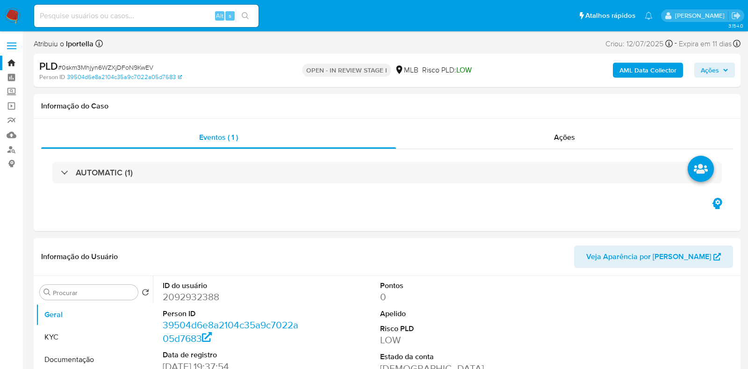
select select "10"
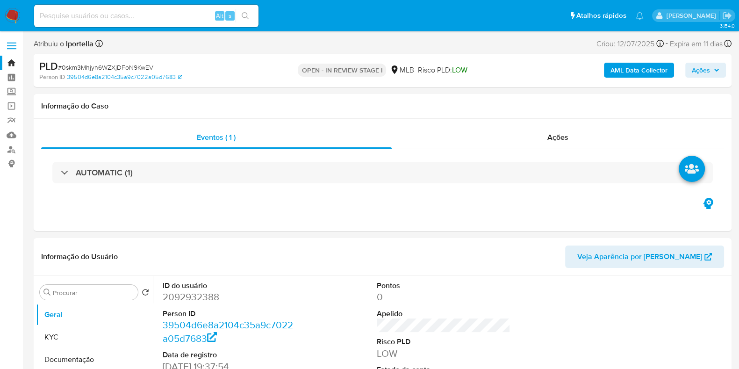
click at [13, 15] on img at bounding box center [13, 16] width 16 height 16
click at [20, 13] on img at bounding box center [13, 16] width 16 height 16
